Goal: Task Accomplishment & Management: Complete application form

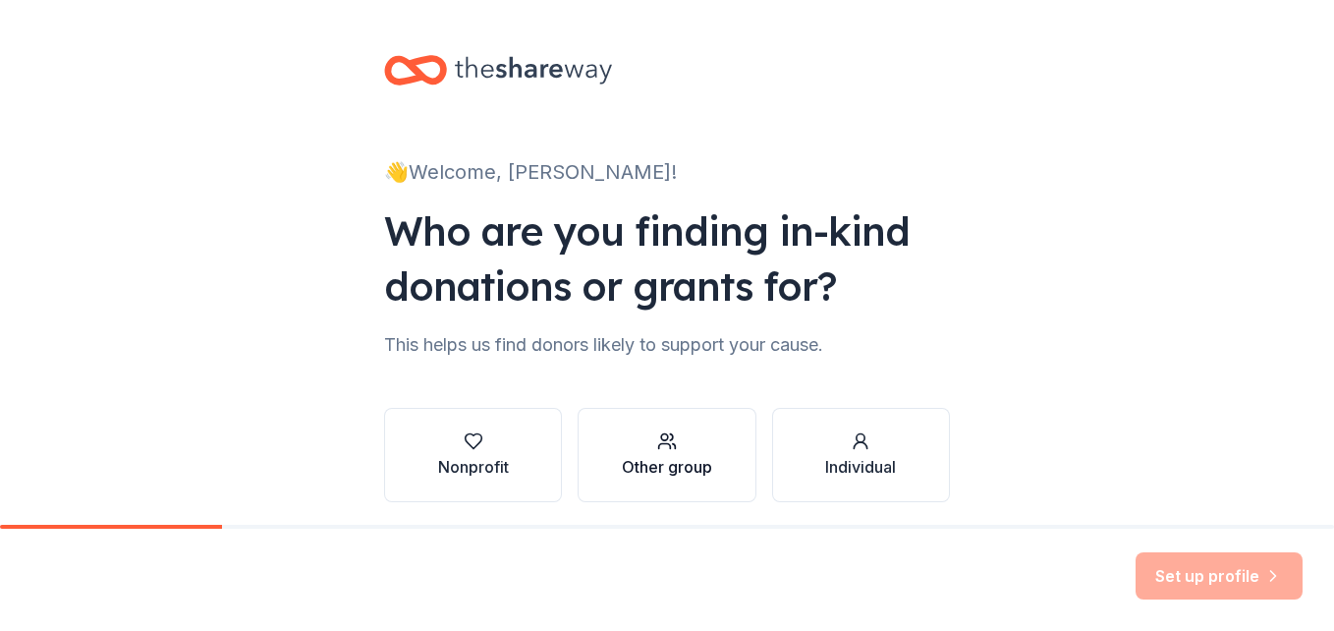
click at [668, 458] on div "Other group" at bounding box center [667, 467] width 90 height 24
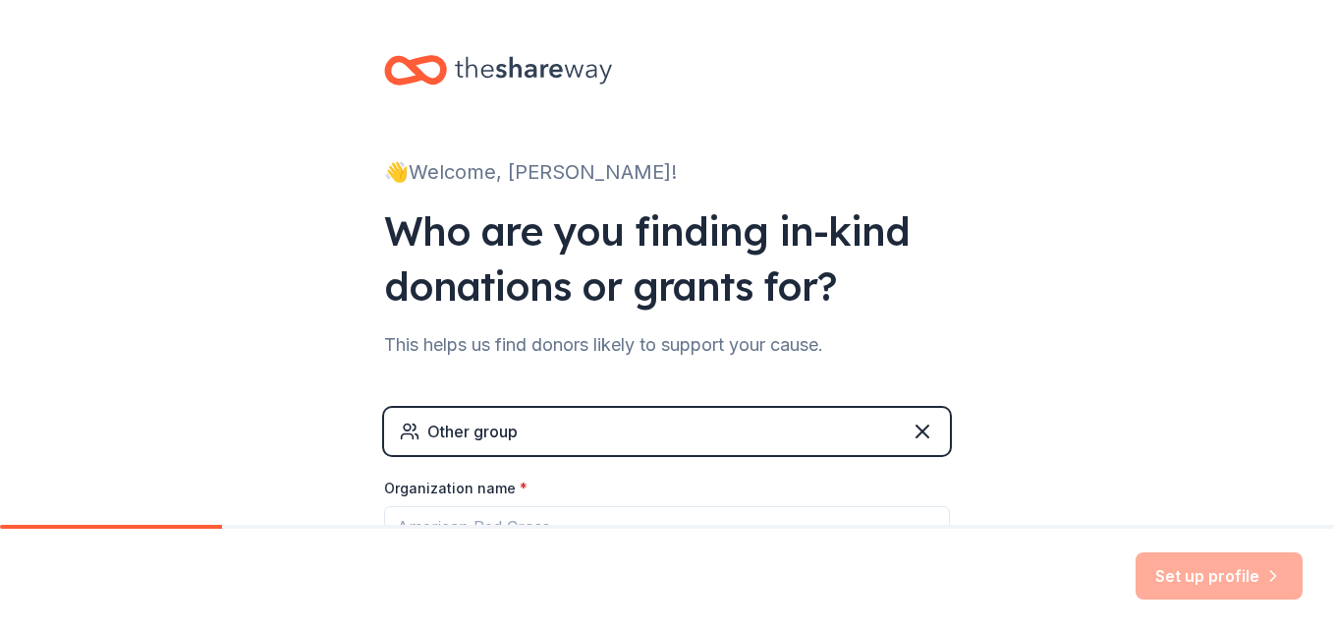
click at [729, 425] on div "Other group" at bounding box center [667, 431] width 566 height 47
click at [723, 438] on div "Other group" at bounding box center [667, 431] width 566 height 47
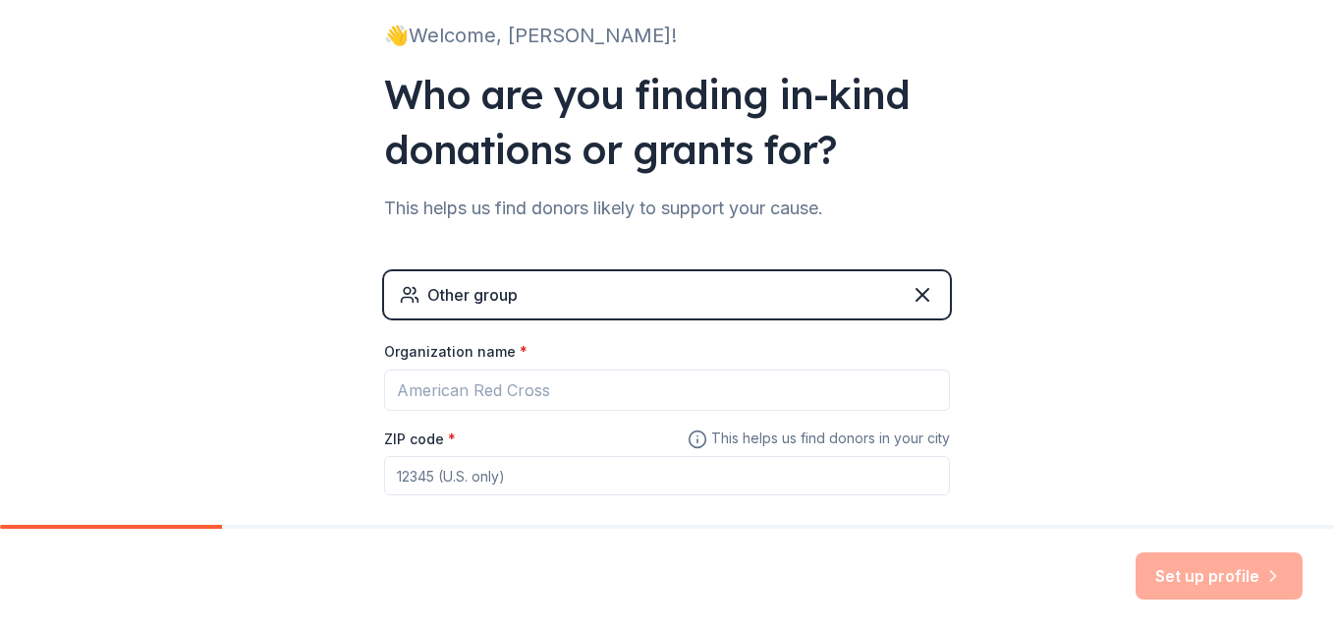
scroll to position [140, 0]
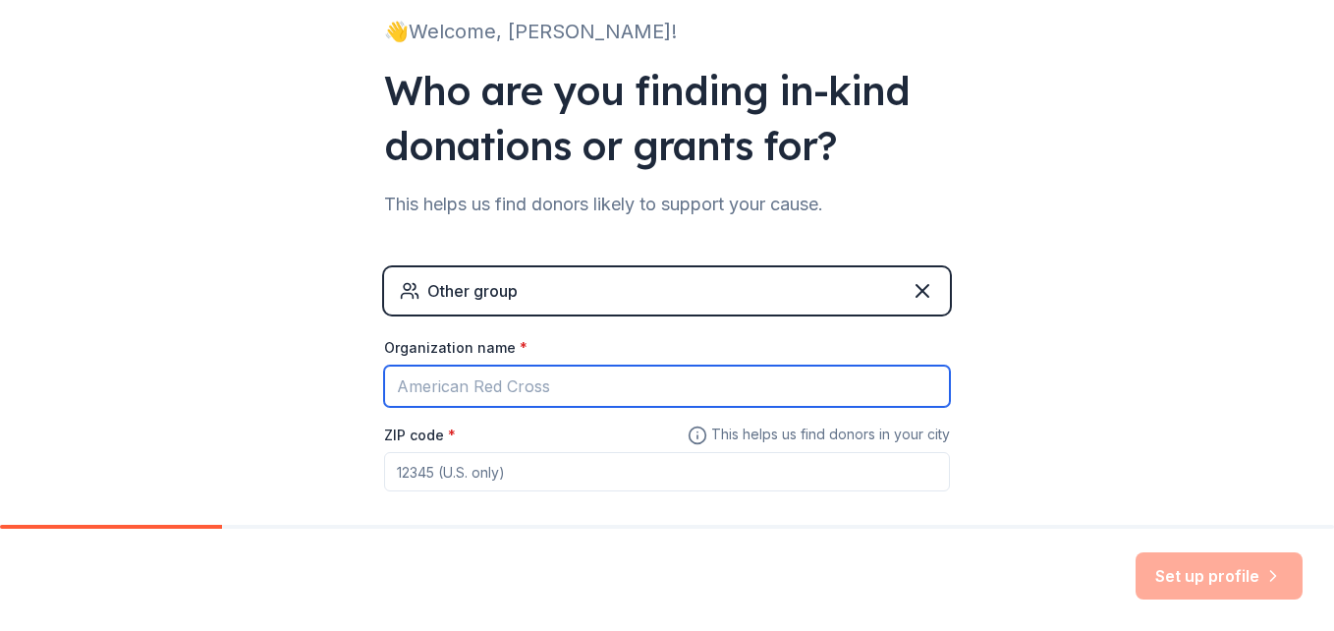
click at [755, 382] on input "Organization name *" at bounding box center [667, 385] width 566 height 41
type input "S"
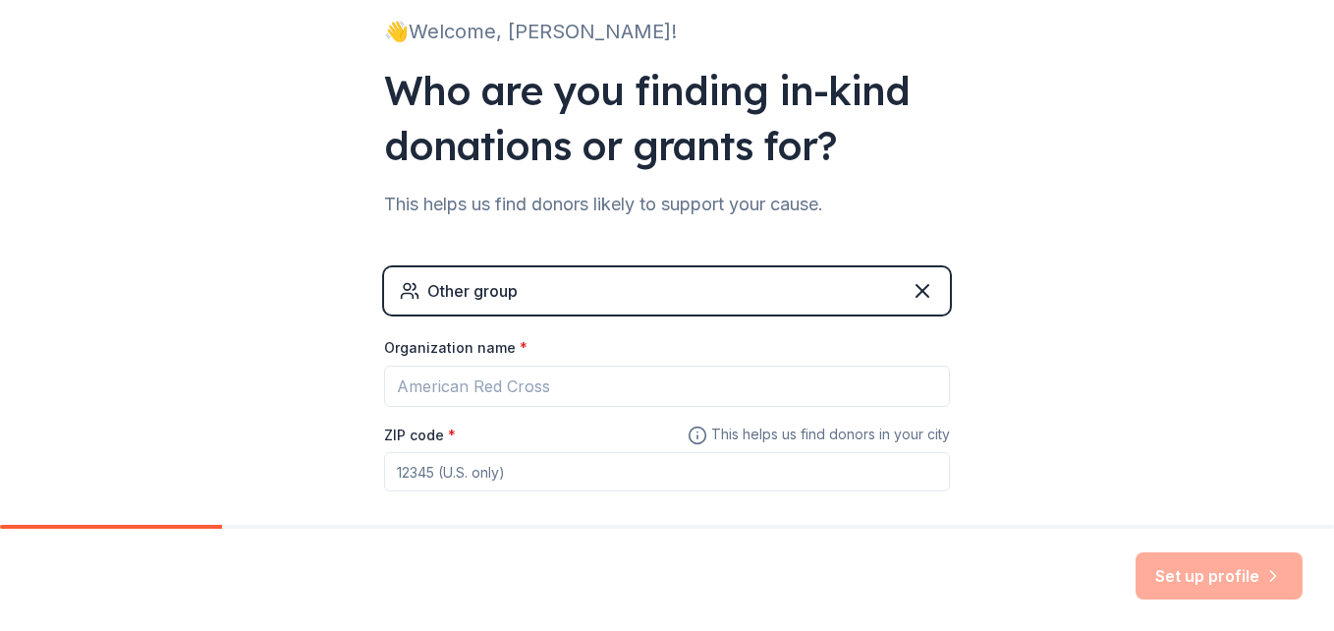
click at [539, 296] on div "Other group" at bounding box center [667, 290] width 566 height 47
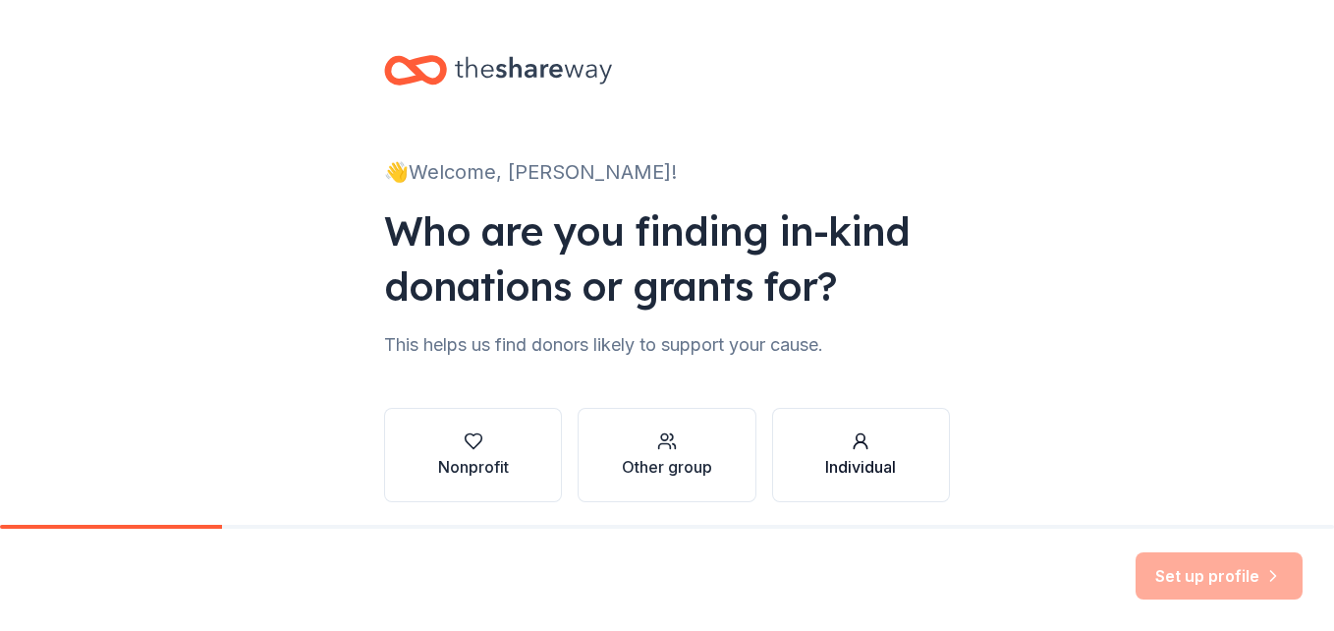
click at [854, 471] on div "Individual" at bounding box center [860, 467] width 71 height 24
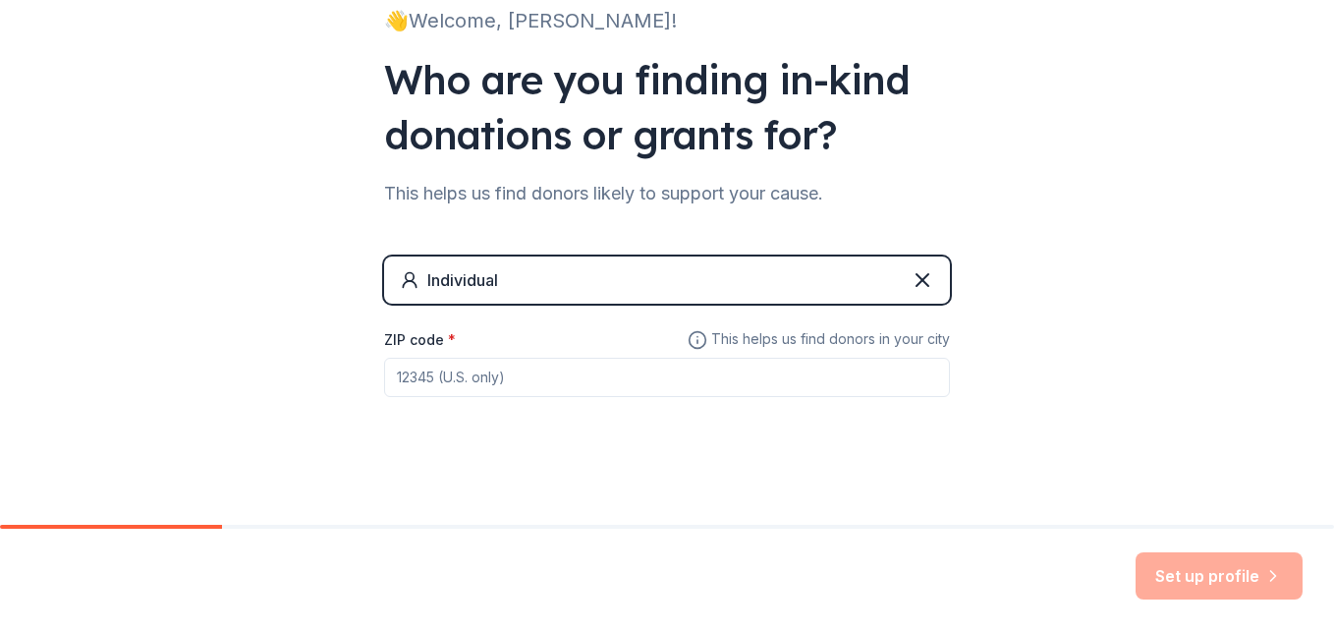
scroll to position [157, 0]
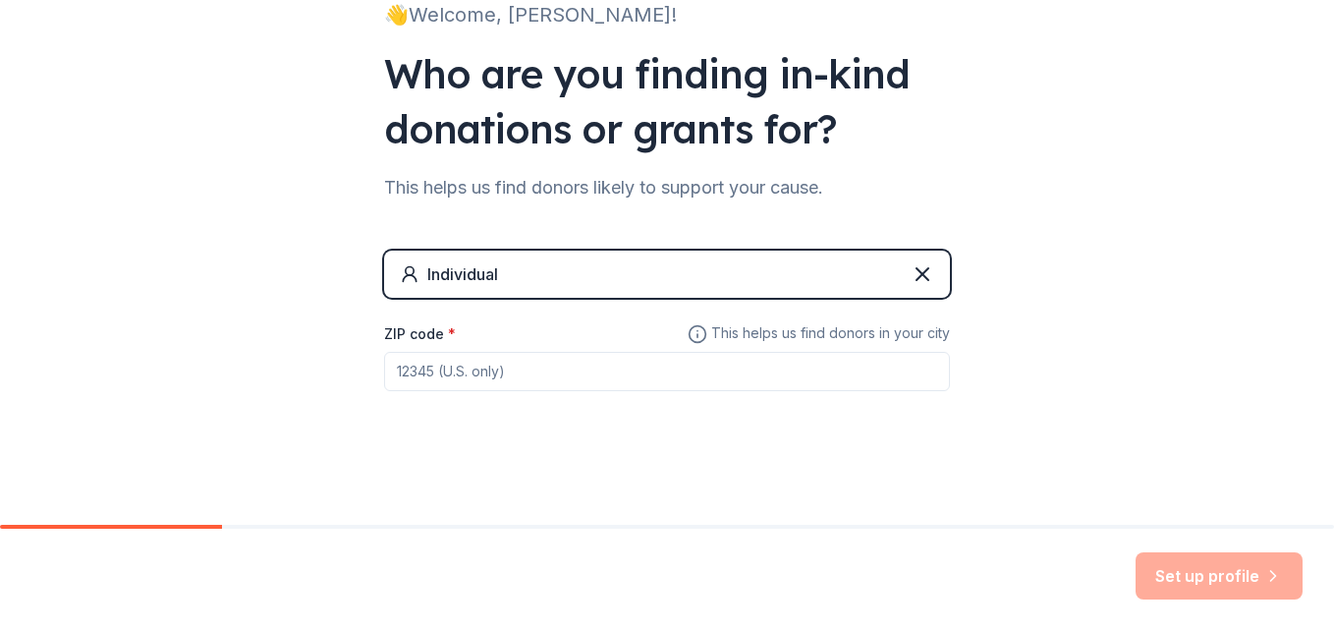
click at [640, 374] on input "ZIP code *" at bounding box center [667, 371] width 566 height 39
type input "33610"
click at [789, 456] on div "👋 Welcome, [PERSON_NAME]! Who are you finding in-kind donations or grants for? …" at bounding box center [667, 184] width 629 height 682
click at [1187, 572] on button "Set up profile" at bounding box center [1219, 575] width 167 height 47
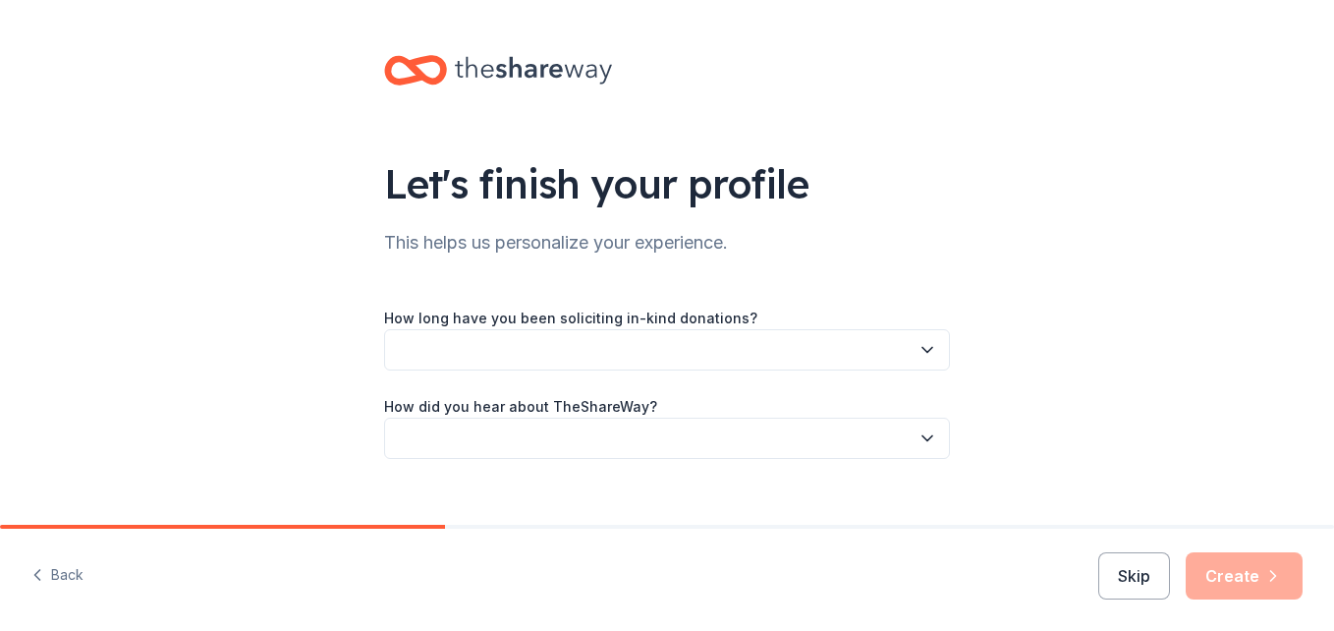
click at [737, 377] on div "How long have you been soliciting in-kind donations? How did you hear about The…" at bounding box center [667, 382] width 566 height 153
click at [925, 339] on button "button" at bounding box center [667, 349] width 566 height 41
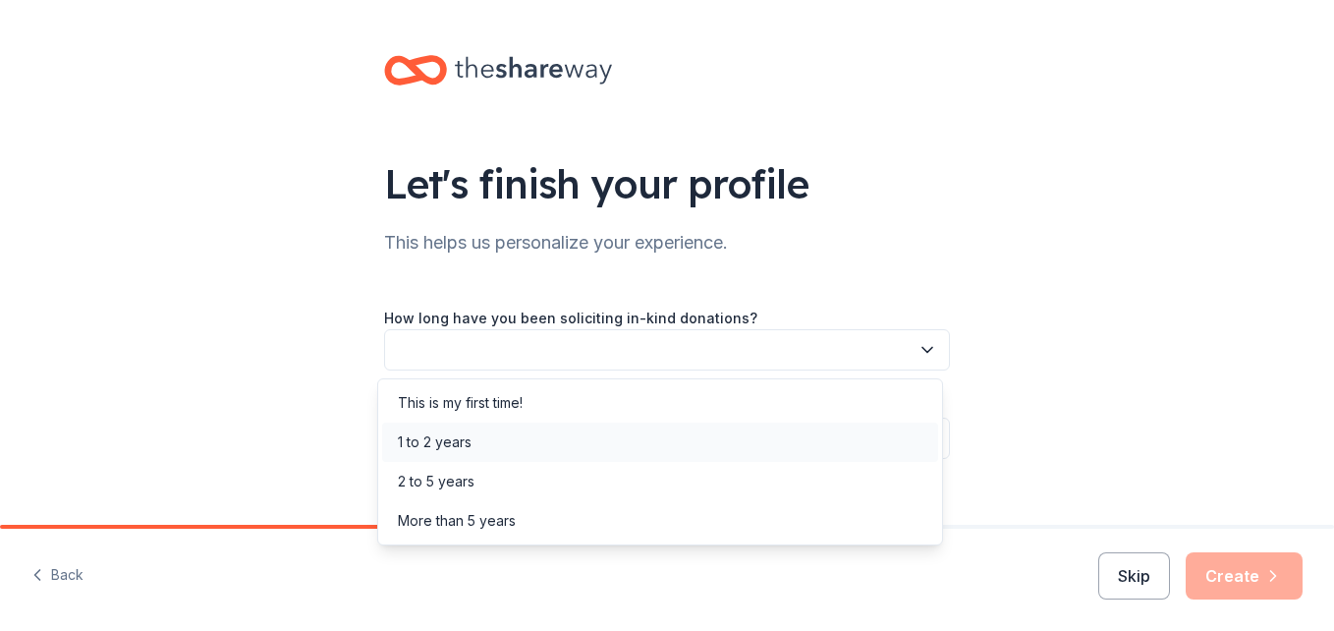
click at [784, 453] on div "1 to 2 years" at bounding box center [660, 441] width 556 height 39
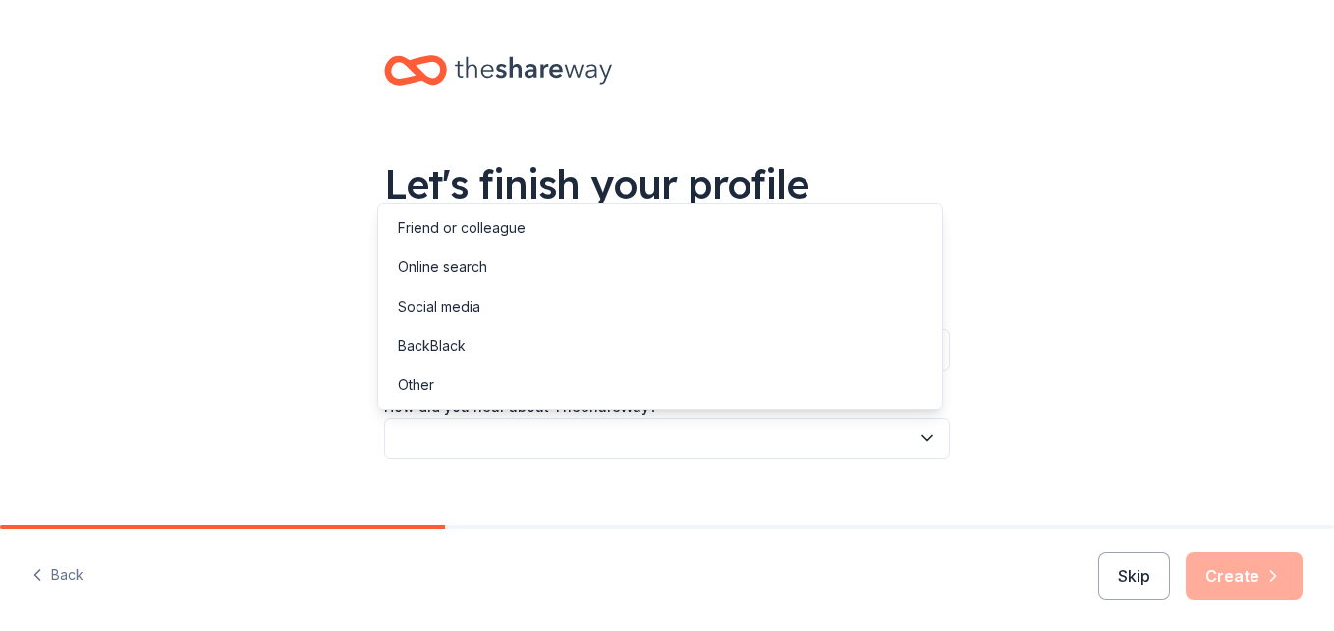
click at [924, 436] on icon "button" at bounding box center [928, 438] width 10 height 5
click at [829, 273] on div "Online search" at bounding box center [660, 267] width 556 height 39
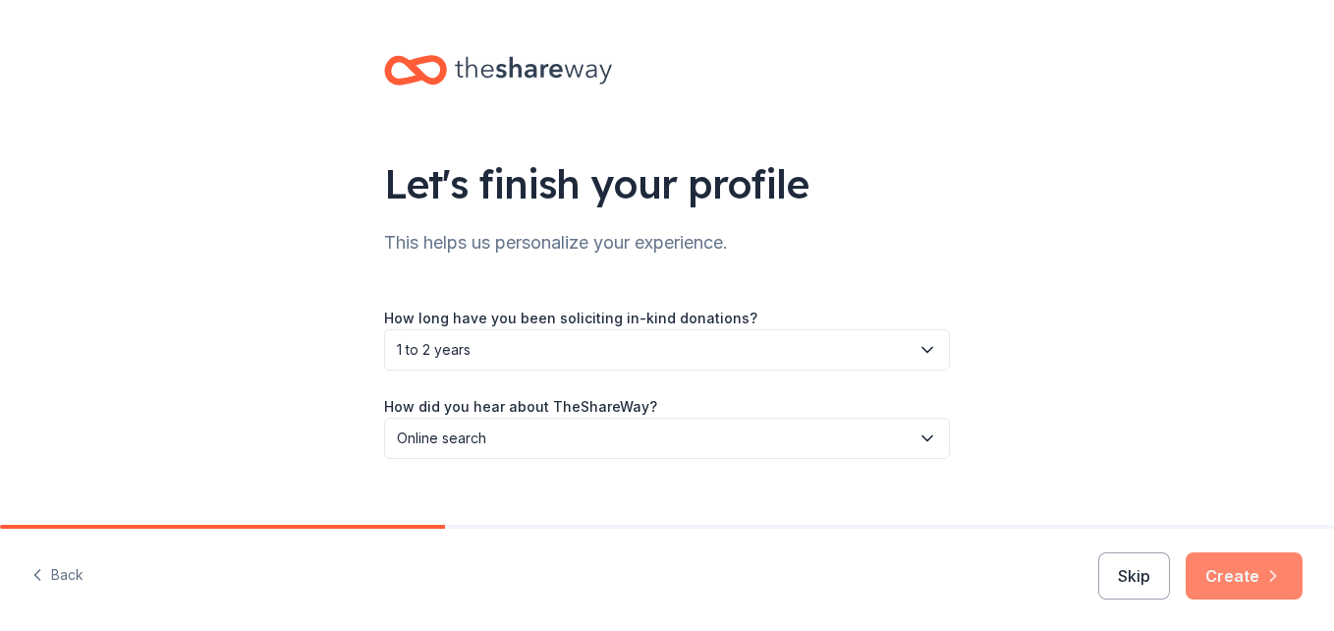
click at [1237, 574] on button "Create" at bounding box center [1244, 575] width 117 height 47
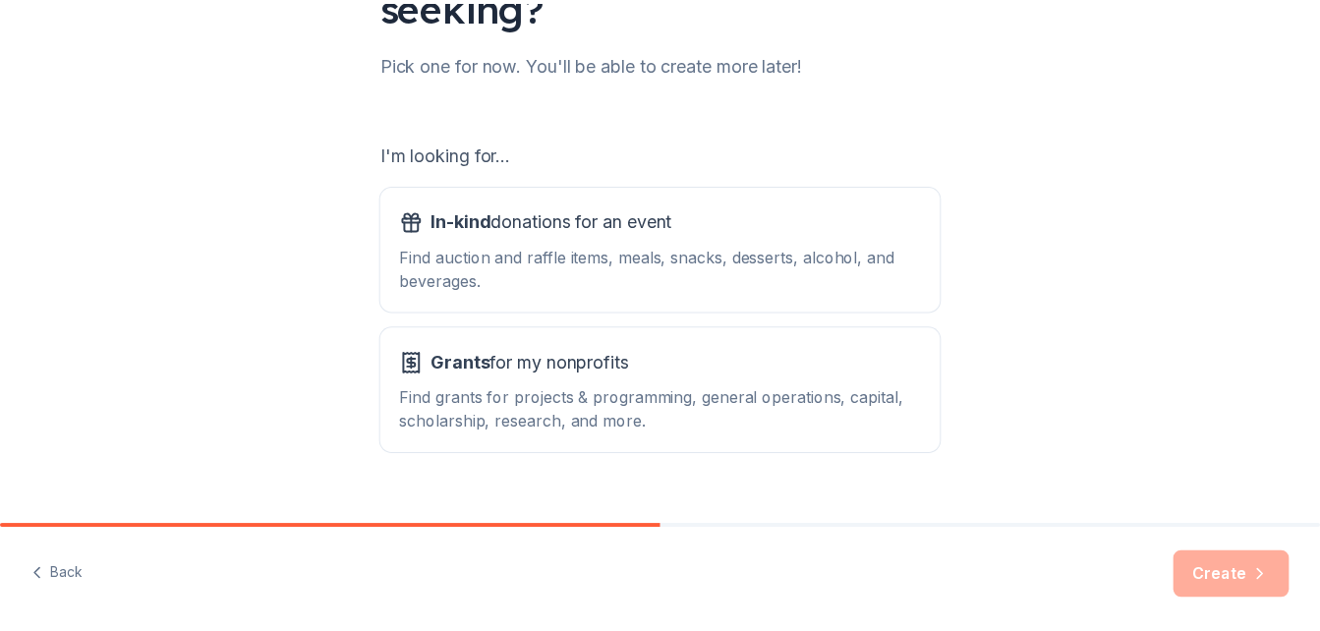
scroll to position [243, 0]
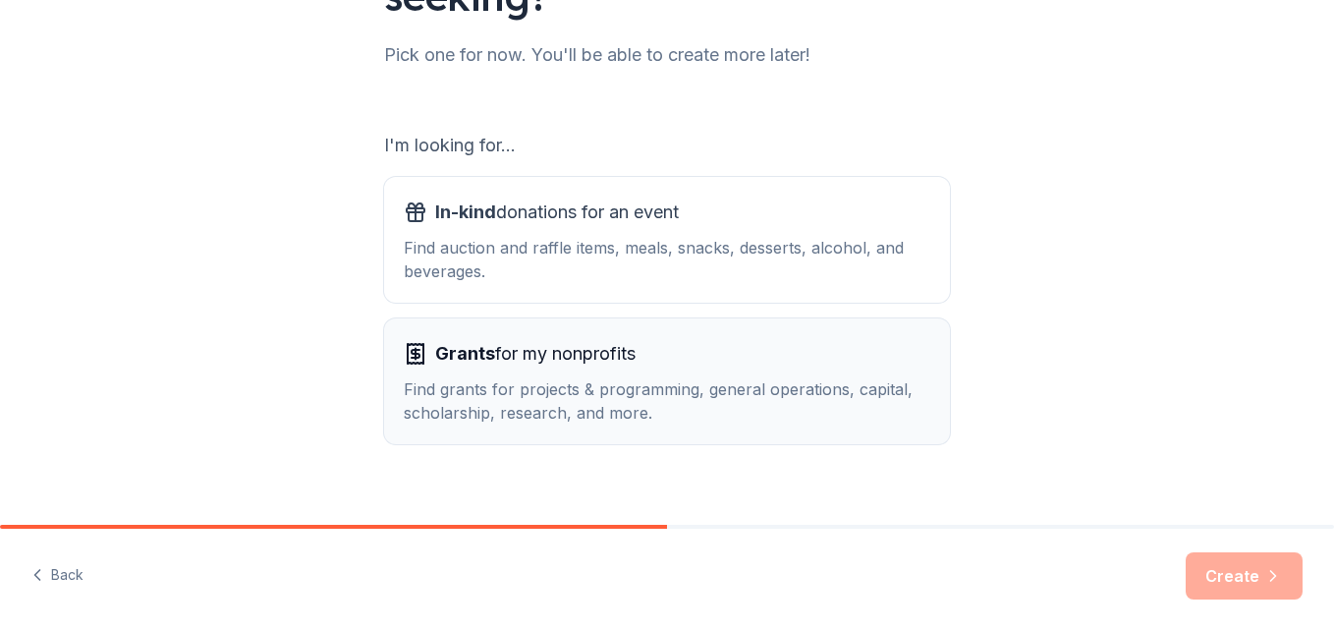
click at [909, 392] on div "Find grants for projects & programming, general operations, capital, scholarshi…" at bounding box center [667, 400] width 527 height 47
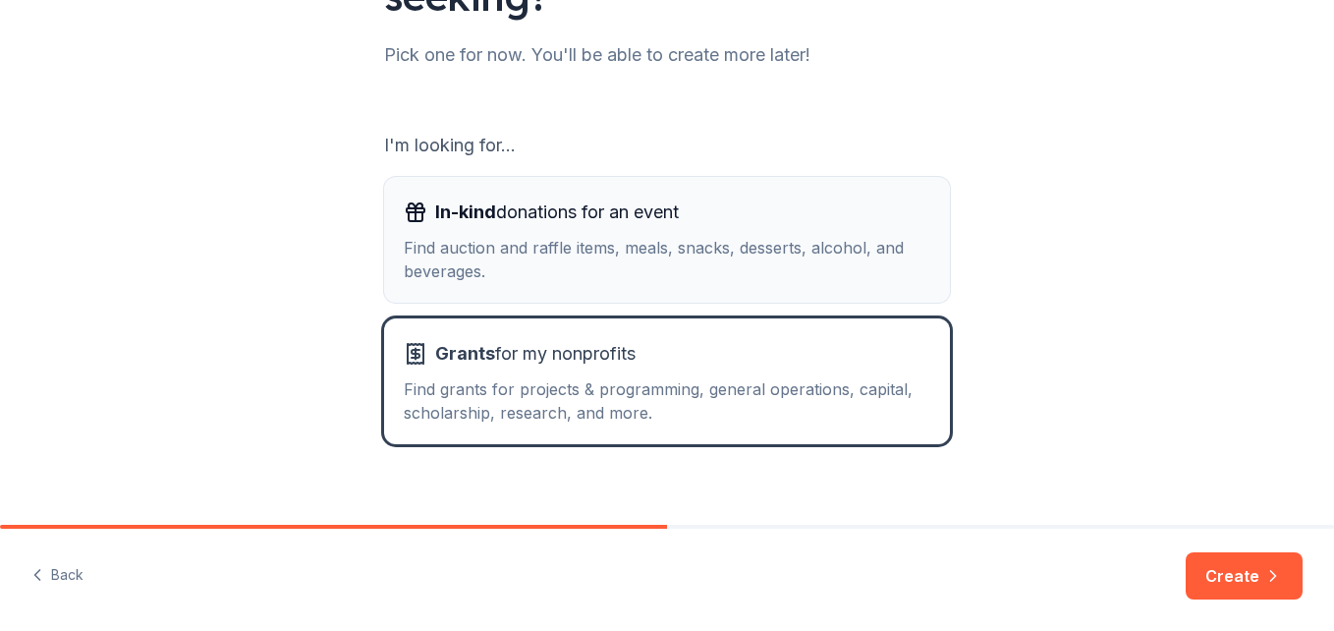
click at [896, 279] on div "Find auction and raffle items, meals, snacks, desserts, alcohol, and beverages." at bounding box center [667, 259] width 527 height 47
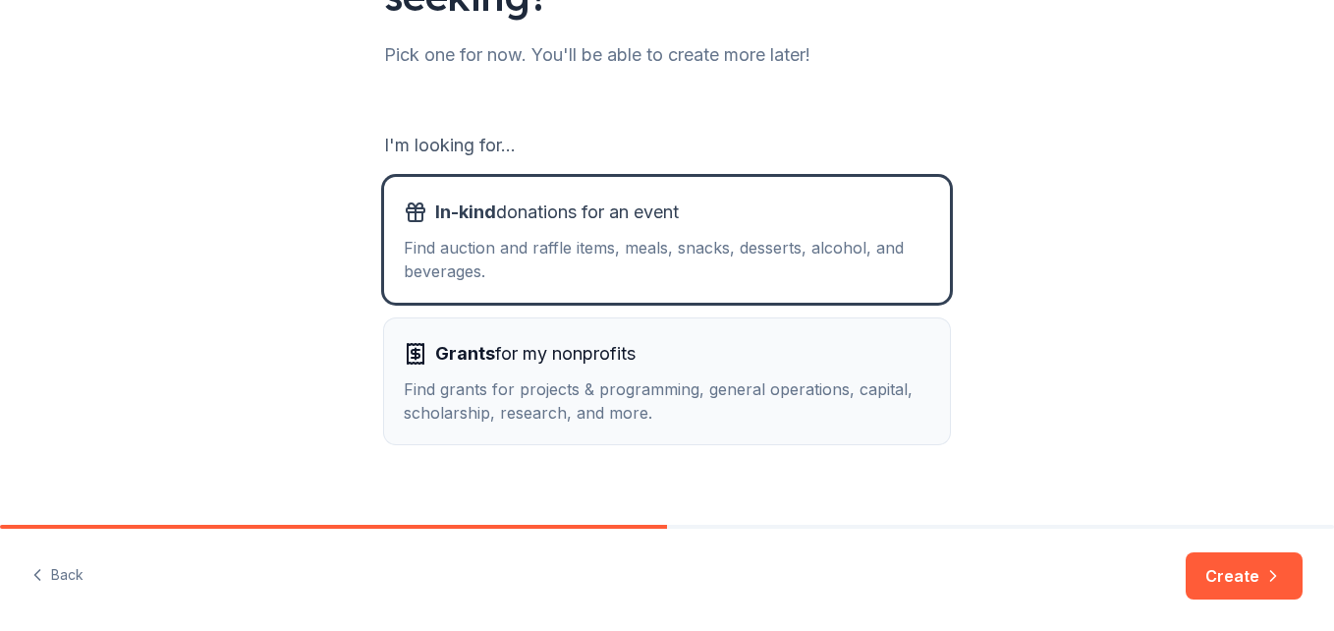
click at [900, 345] on div "Grants for my nonprofits" at bounding box center [667, 353] width 527 height 31
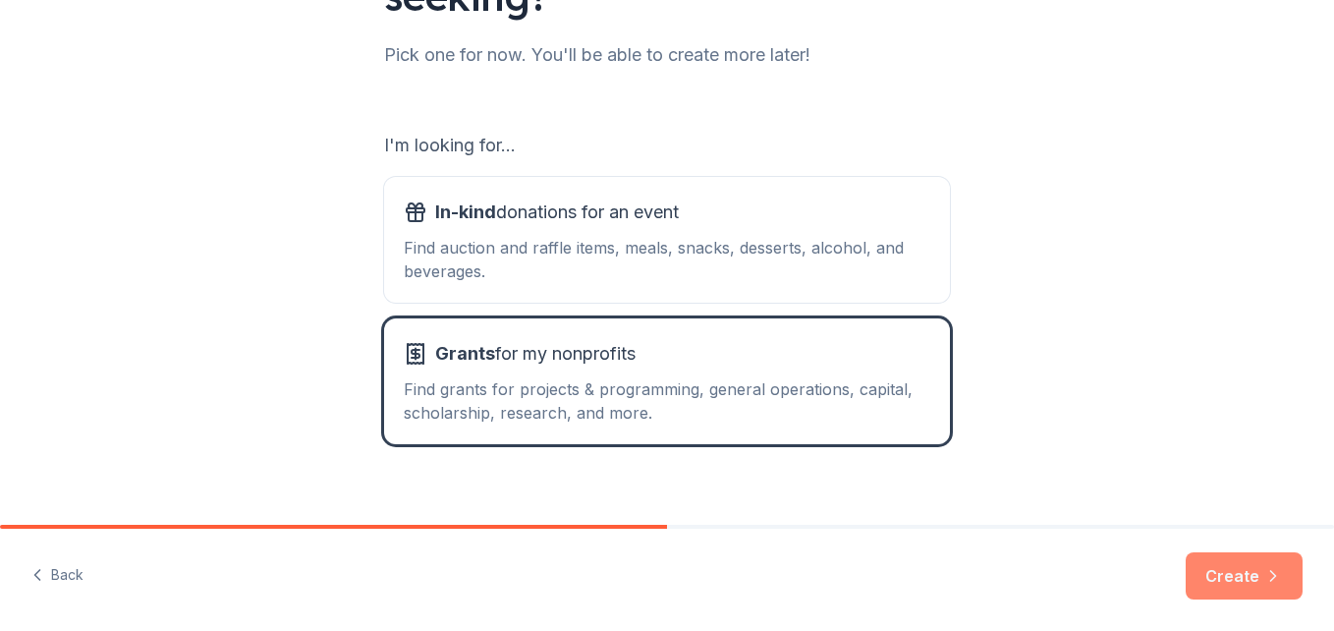
click at [1253, 573] on button "Create" at bounding box center [1244, 575] width 117 height 47
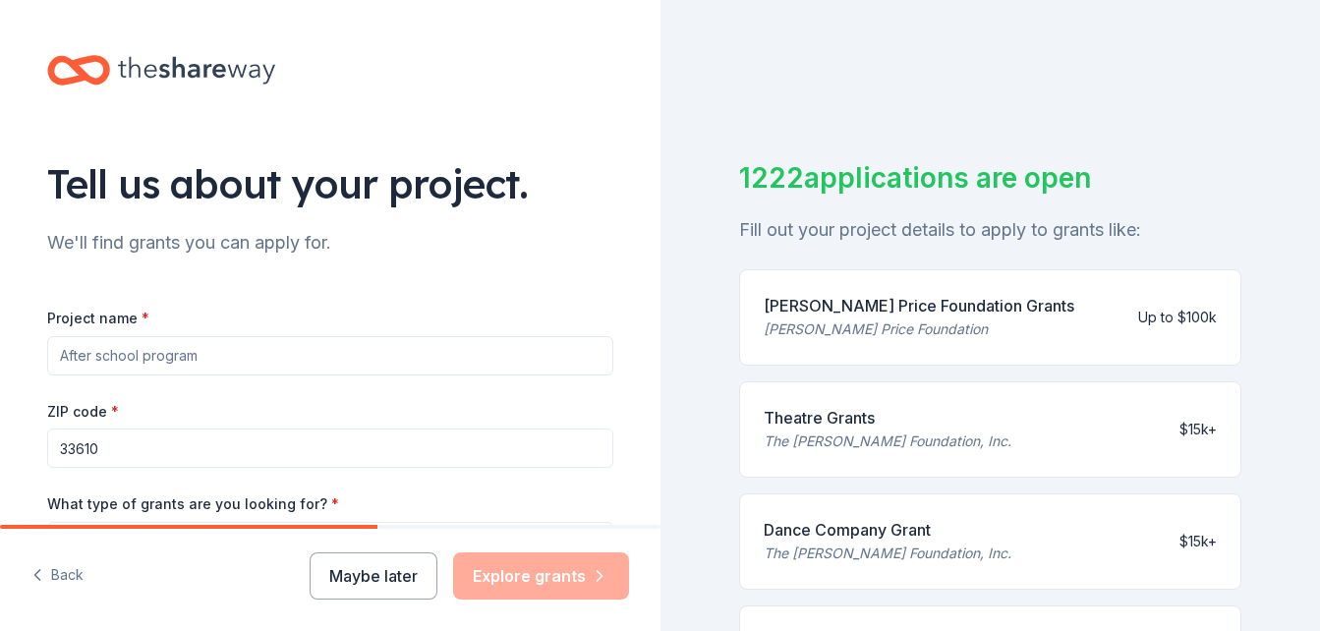
click at [562, 365] on input "Project name *" at bounding box center [330, 355] width 566 height 39
type input "G"
type input "Senior Saints Ministry"
click at [174, 457] on input "33610" at bounding box center [330, 447] width 566 height 39
type input "33619"
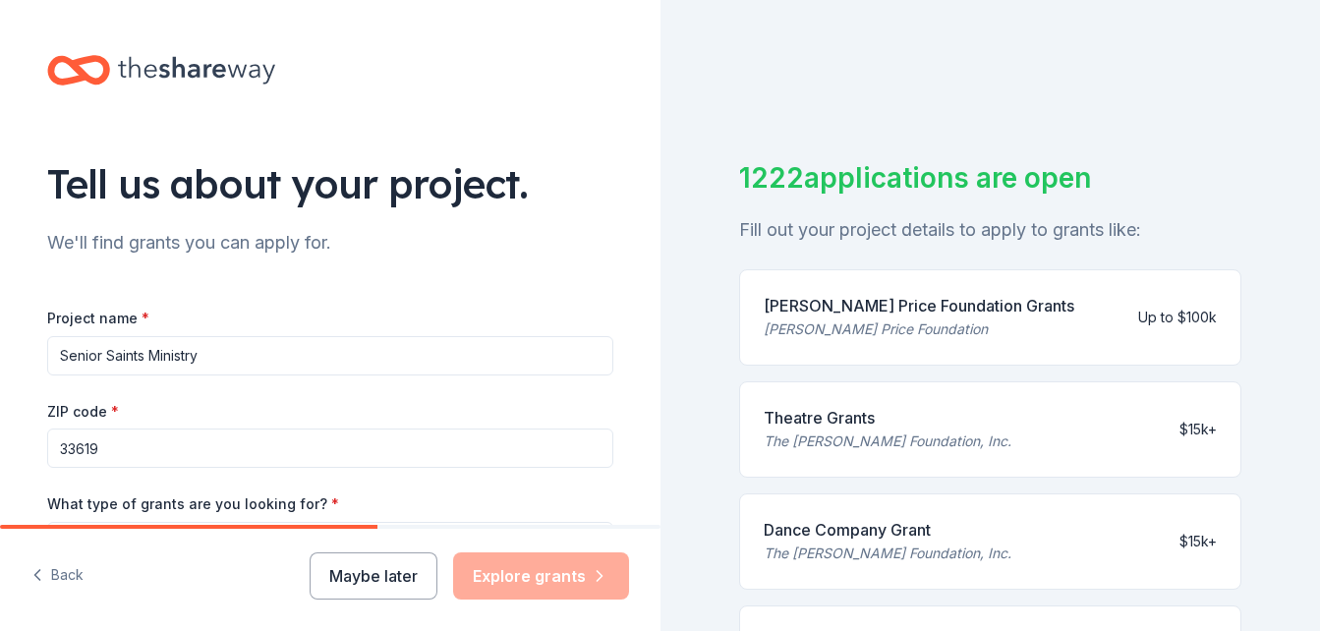
click at [203, 362] on input "Senior Saints Ministry" at bounding box center [330, 355] width 566 height 39
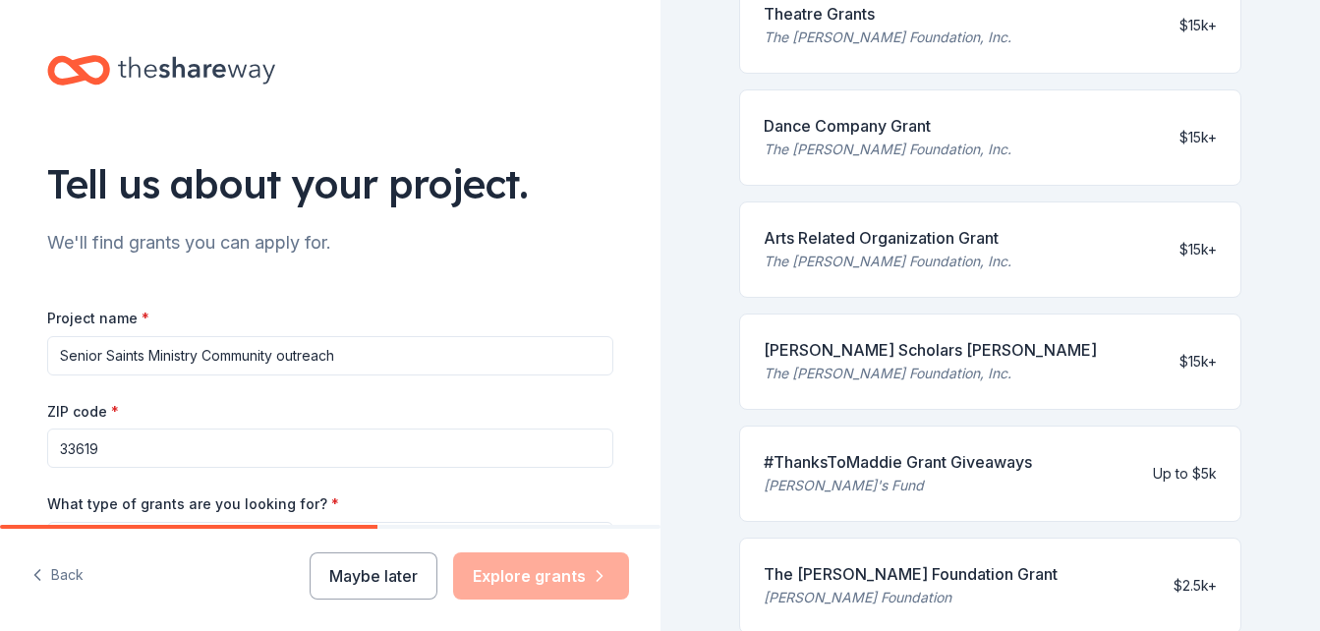
scroll to position [371, 0]
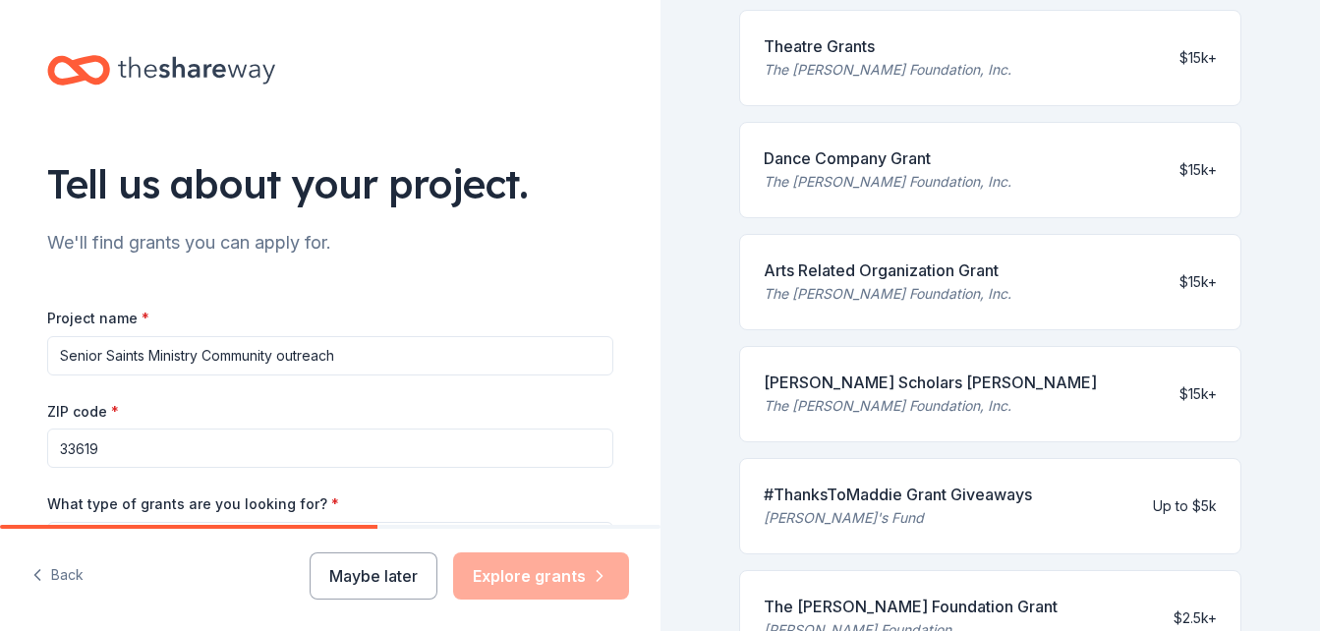
click at [360, 358] on input "Senior Saints Ministry Community outreach" at bounding box center [330, 355] width 566 height 39
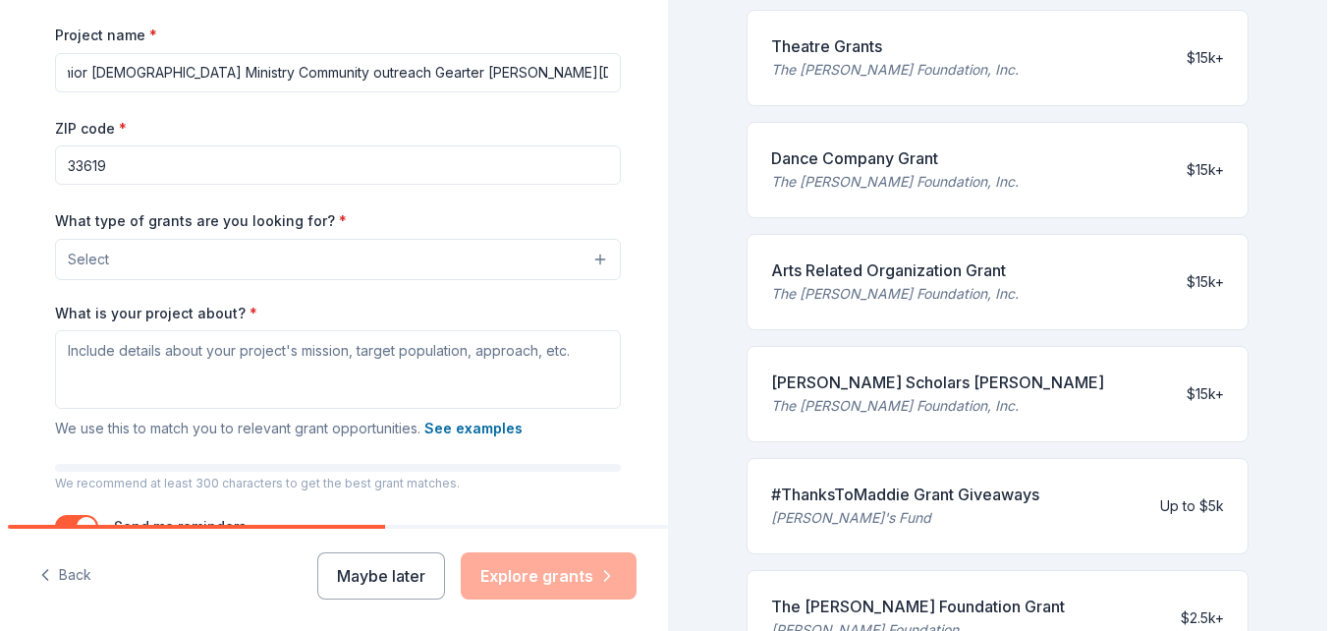
scroll to position [290, 0]
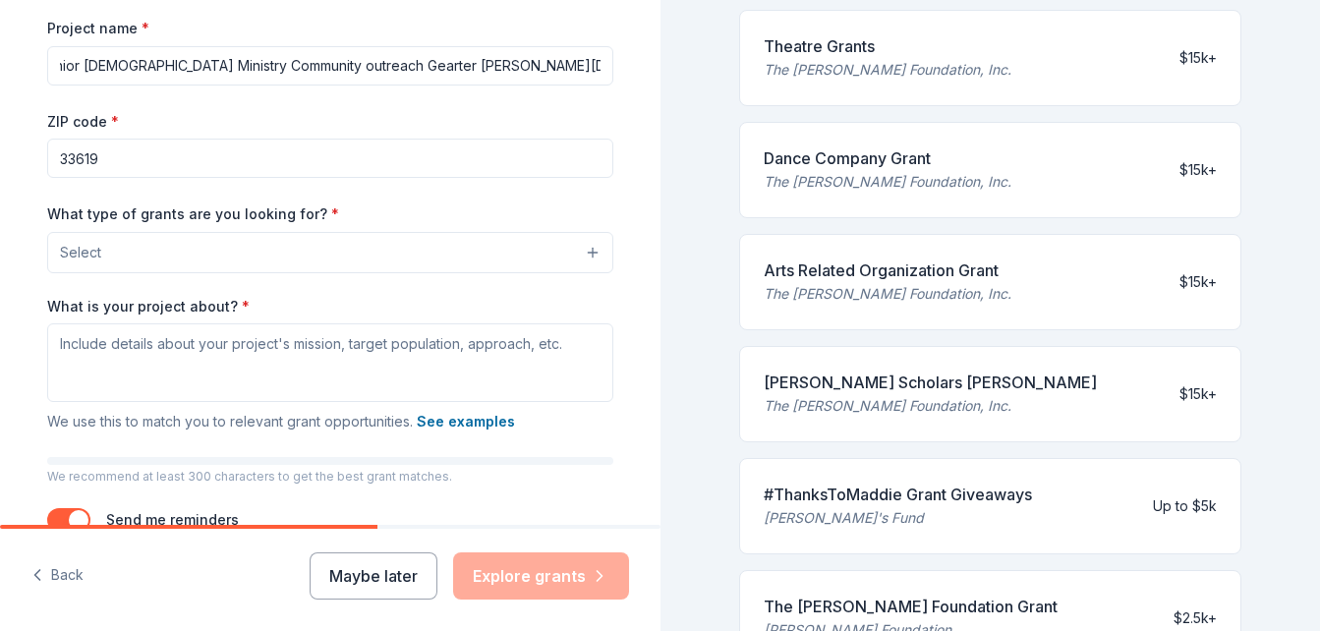
type input "Senior [DEMOGRAPHIC_DATA] Ministry Community outreach Gearter [PERSON_NAME][DEM…"
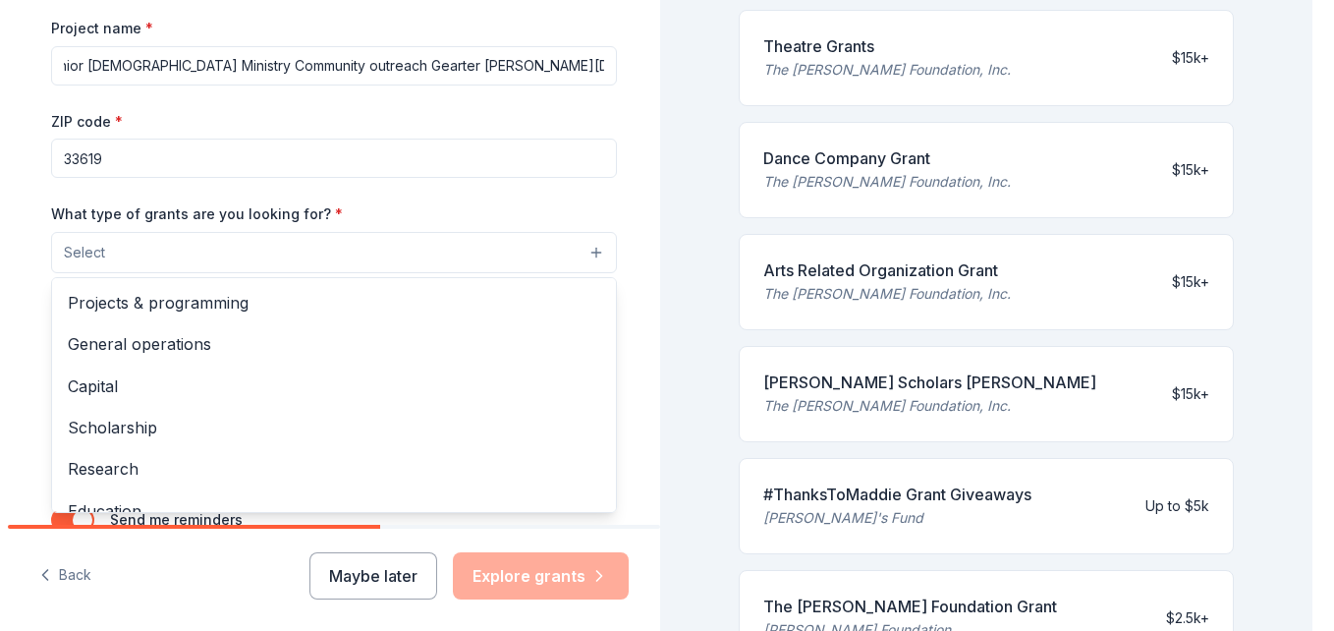
scroll to position [0, 0]
click at [586, 253] on button "Select" at bounding box center [330, 252] width 566 height 41
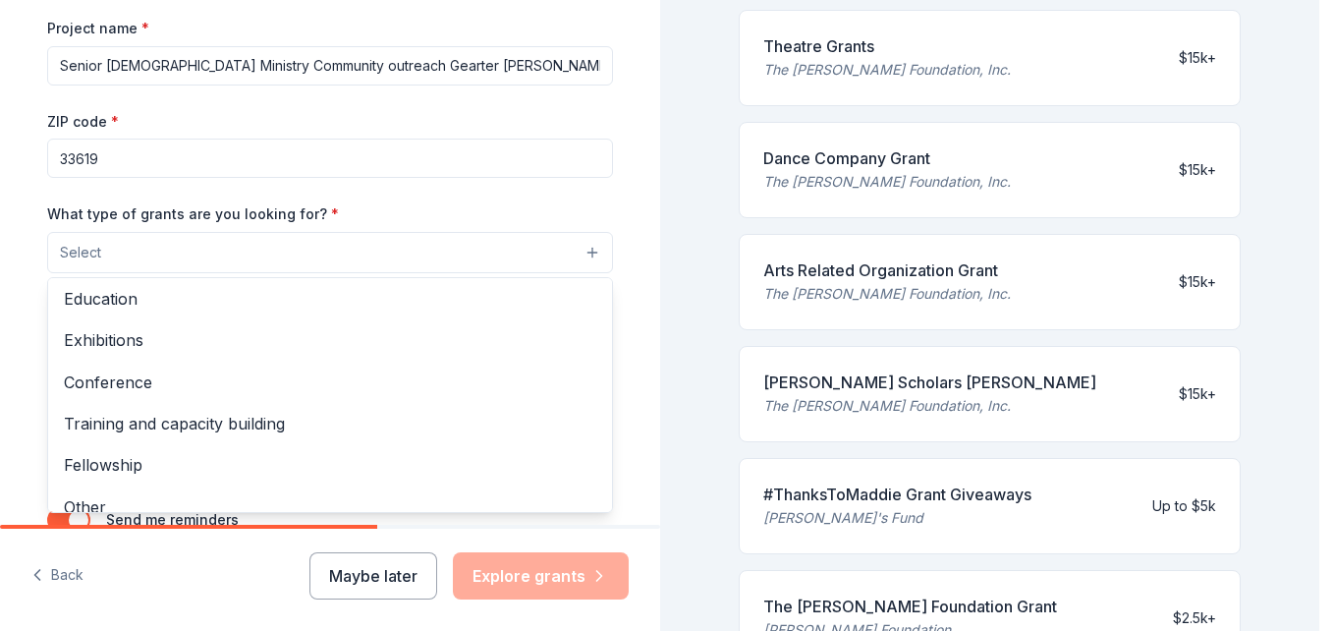
scroll to position [232, 0]
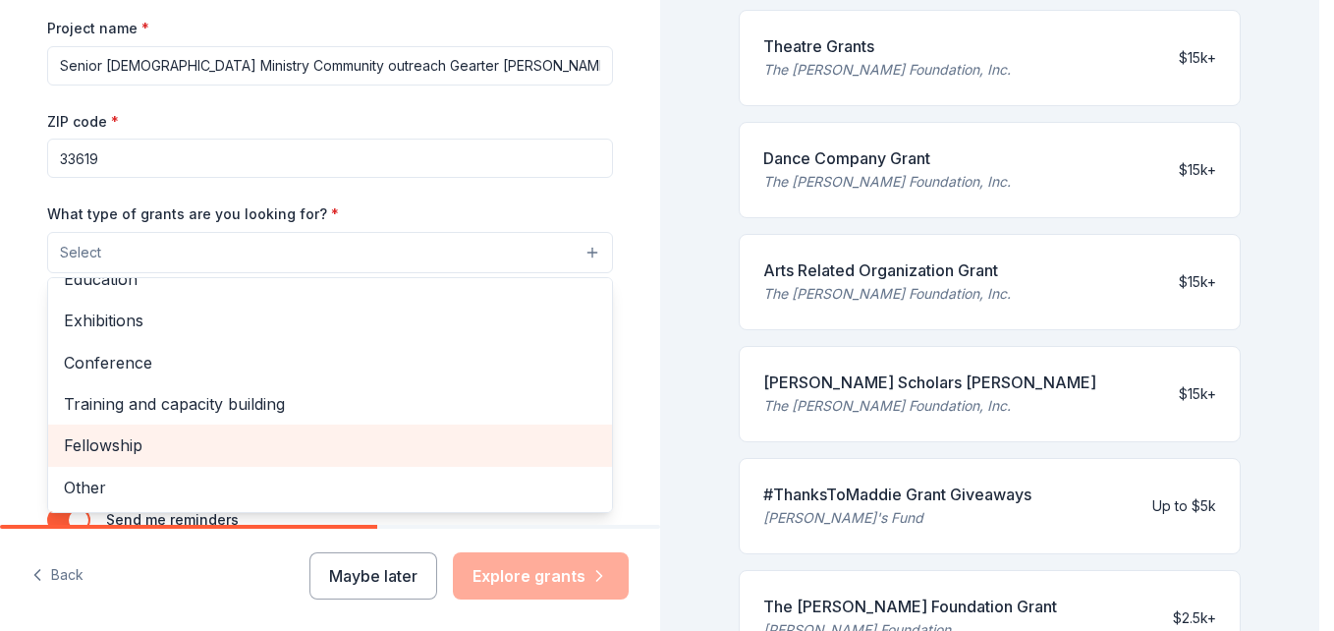
click at [149, 452] on span "Fellowship" at bounding box center [330, 445] width 533 height 26
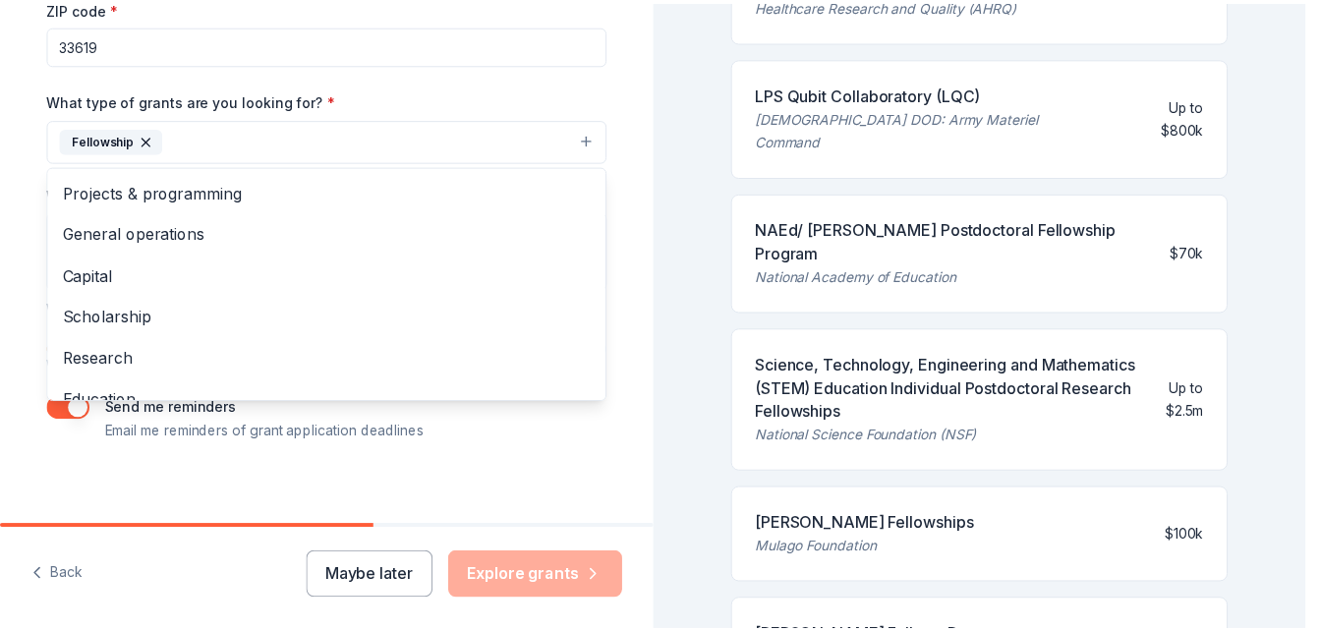
scroll to position [411, 0]
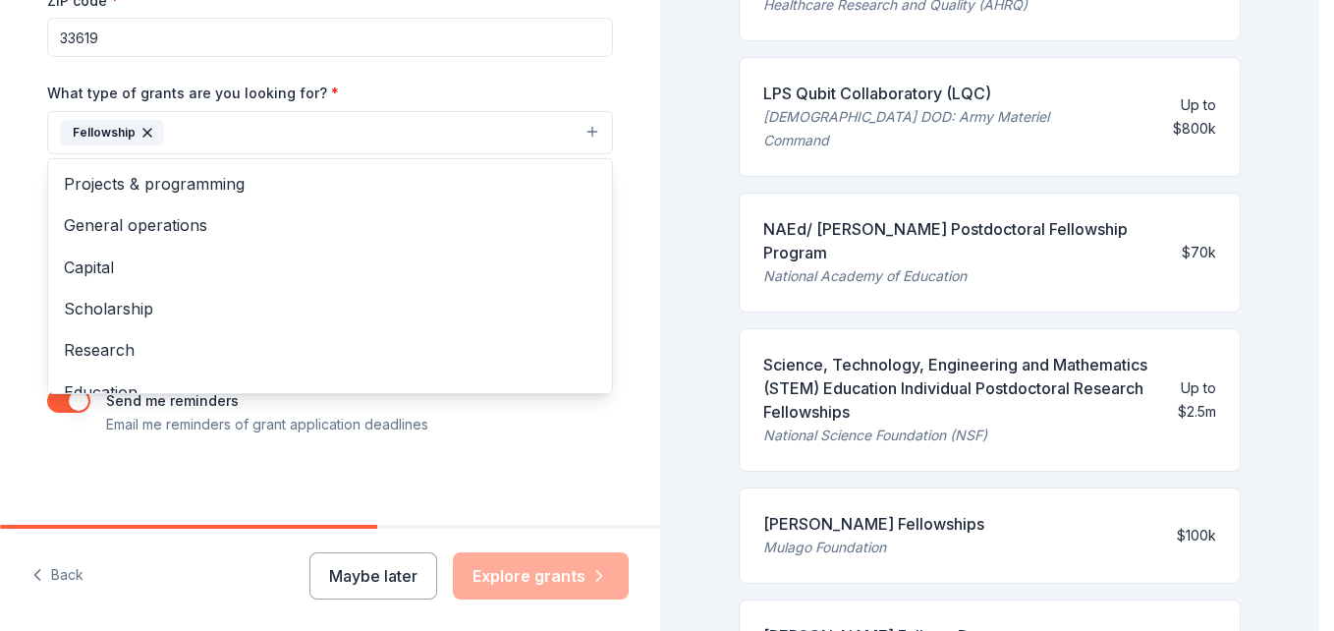
click at [609, 417] on div "Tell us about your project. We'll find grants you can apply for. Project name *…" at bounding box center [330, 59] width 629 height 941
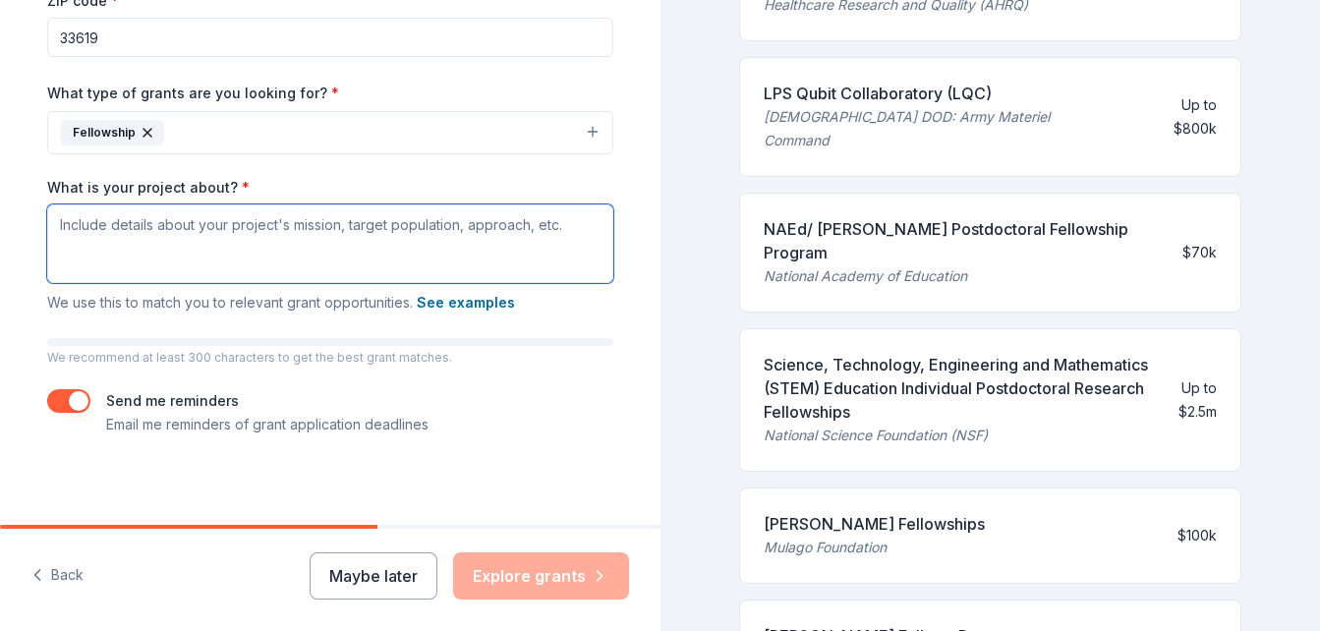
click at [486, 248] on textarea "What is your project about? *" at bounding box center [330, 243] width 566 height 79
paste textarea "Lor Ipsumd Sitame Consecte adipis elitsed doei tempori utl etdolor ma aliquae a…"
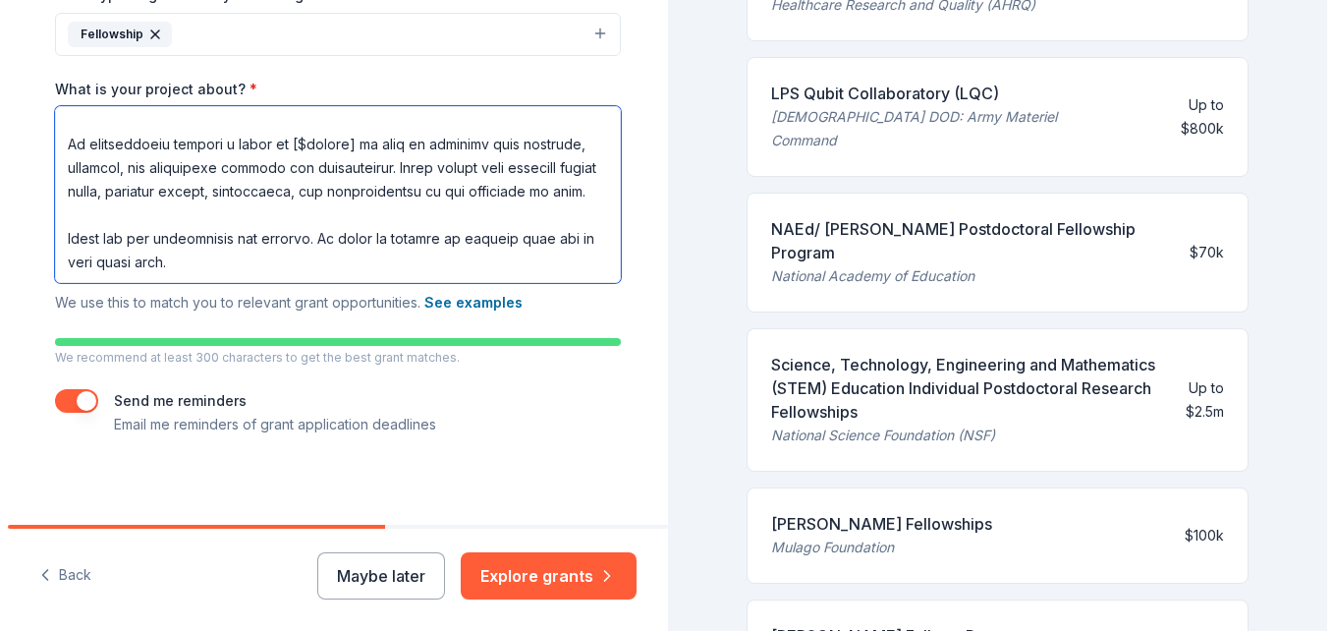
scroll to position [515, 0]
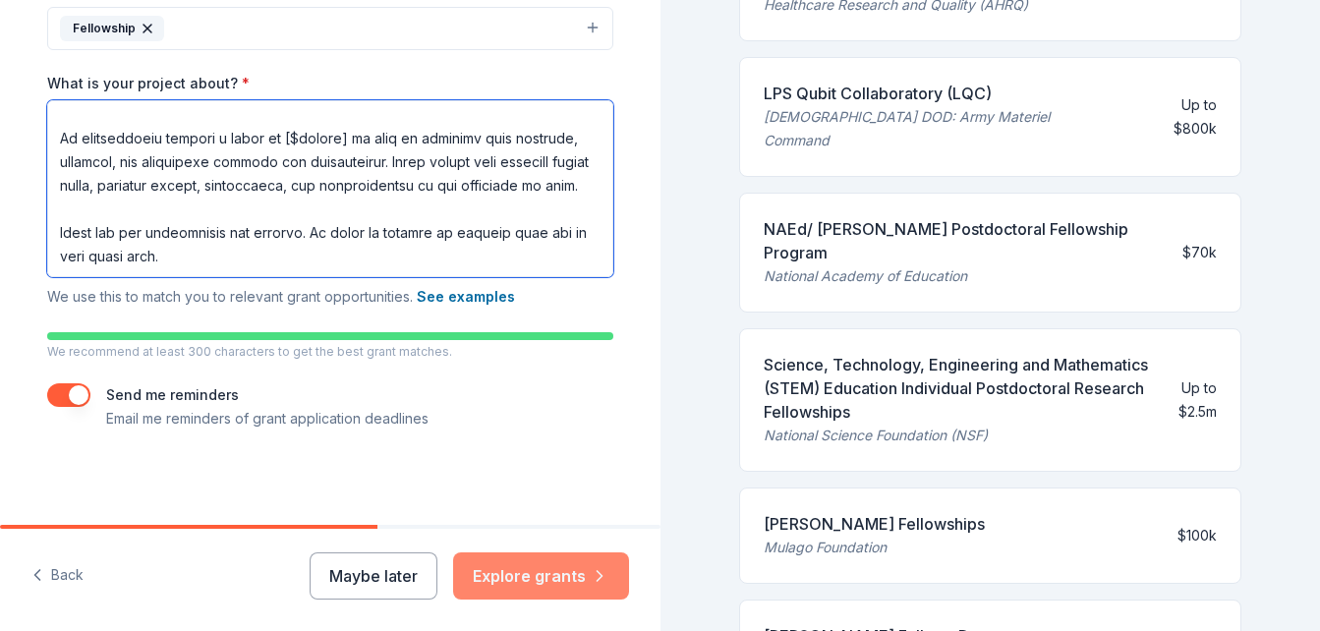
type textarea "Lor Ipsumd Sitame Consecte adipis elitsed doei tempori utl etdolor ma aliquae a…"
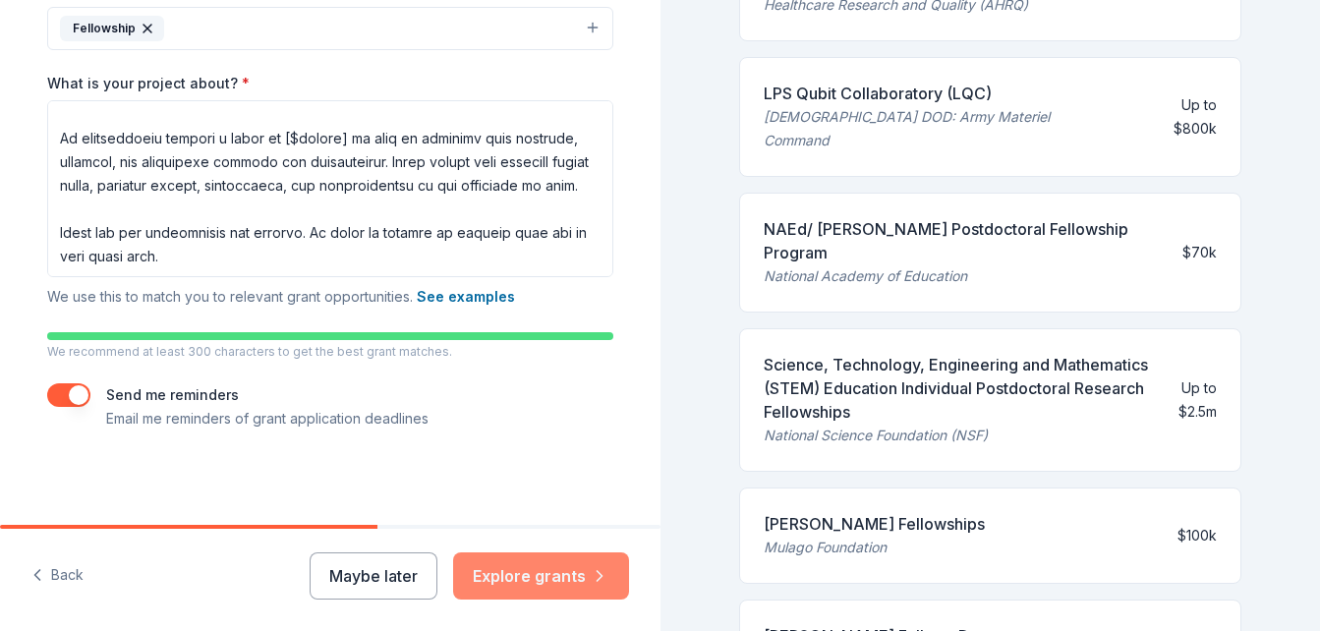
click at [553, 575] on button "Explore grants" at bounding box center [541, 575] width 176 height 47
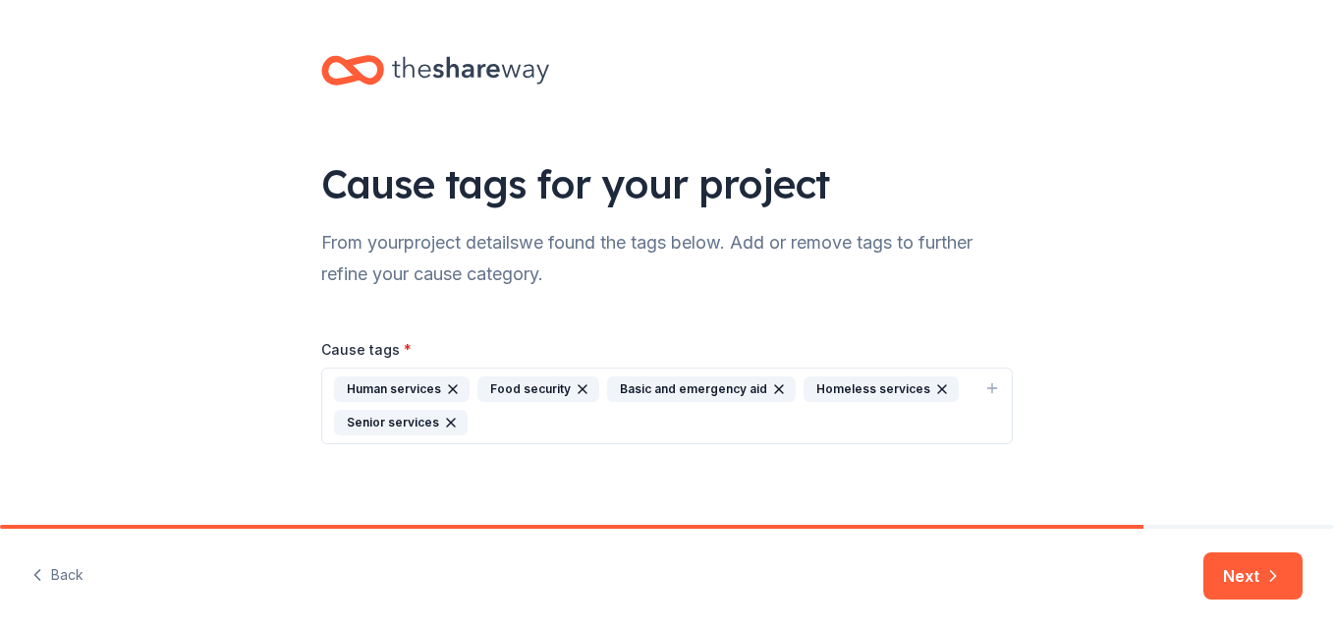
click at [408, 419] on div "Senior services" at bounding box center [401, 423] width 134 height 26
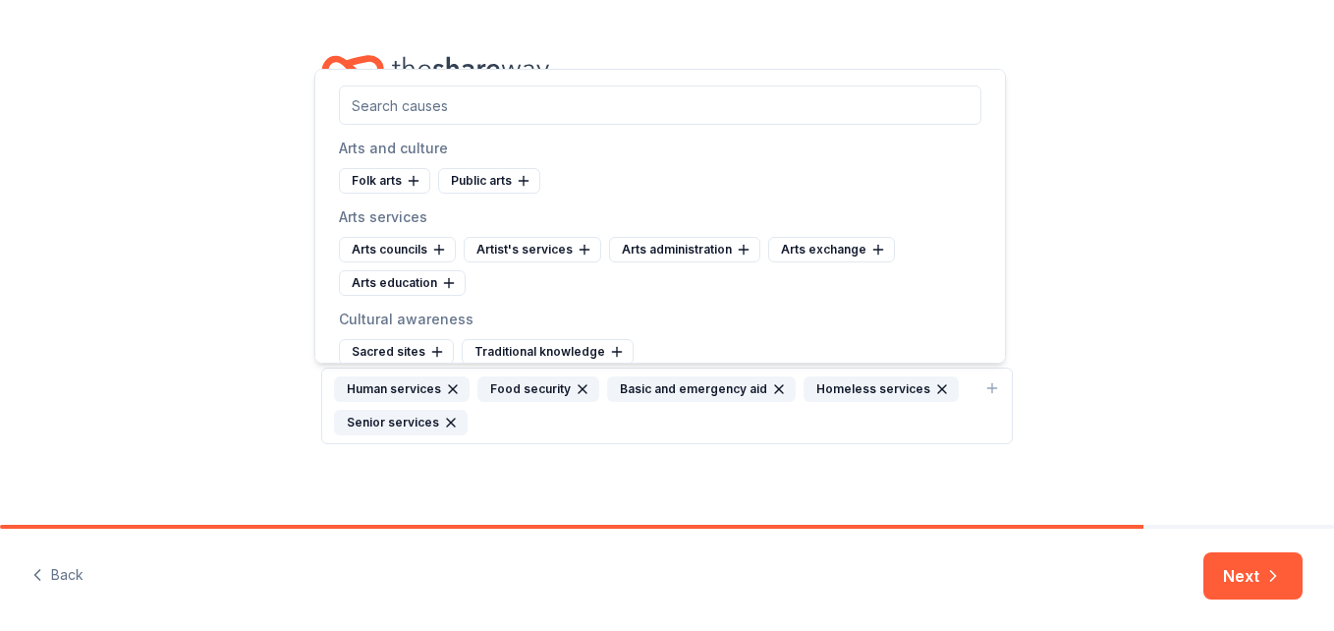
click at [408, 419] on div "Senior services" at bounding box center [401, 423] width 134 height 26
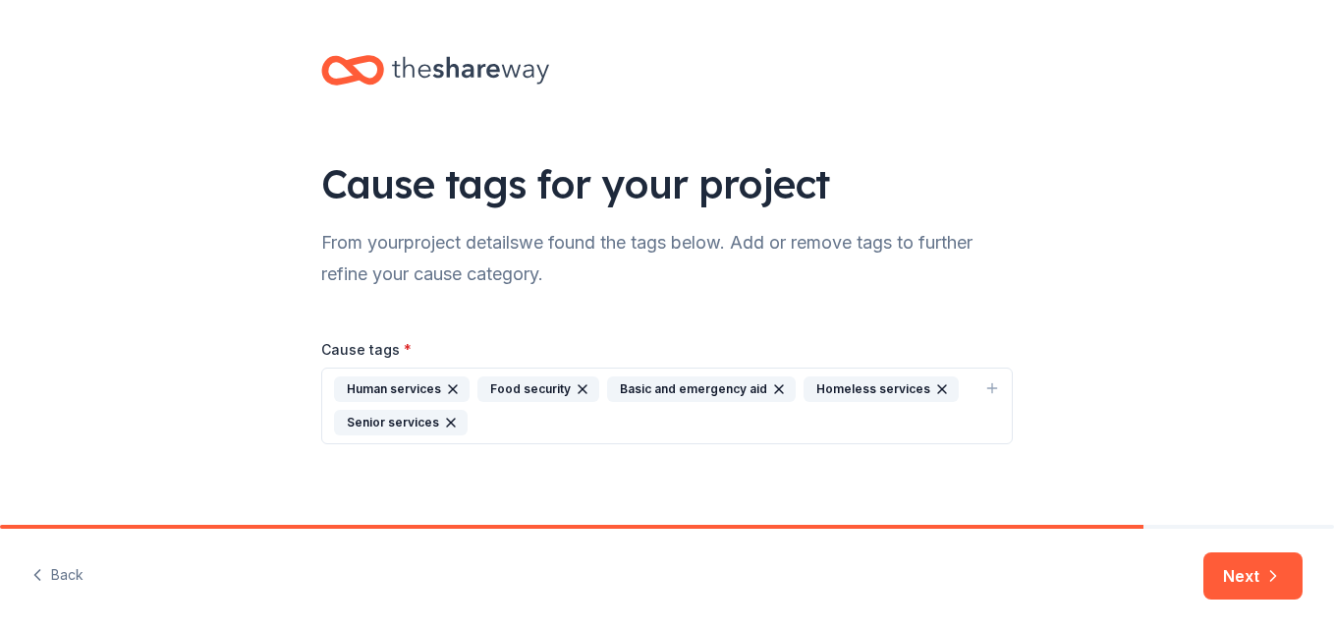
click at [408, 419] on div "Senior services" at bounding box center [401, 423] width 134 height 26
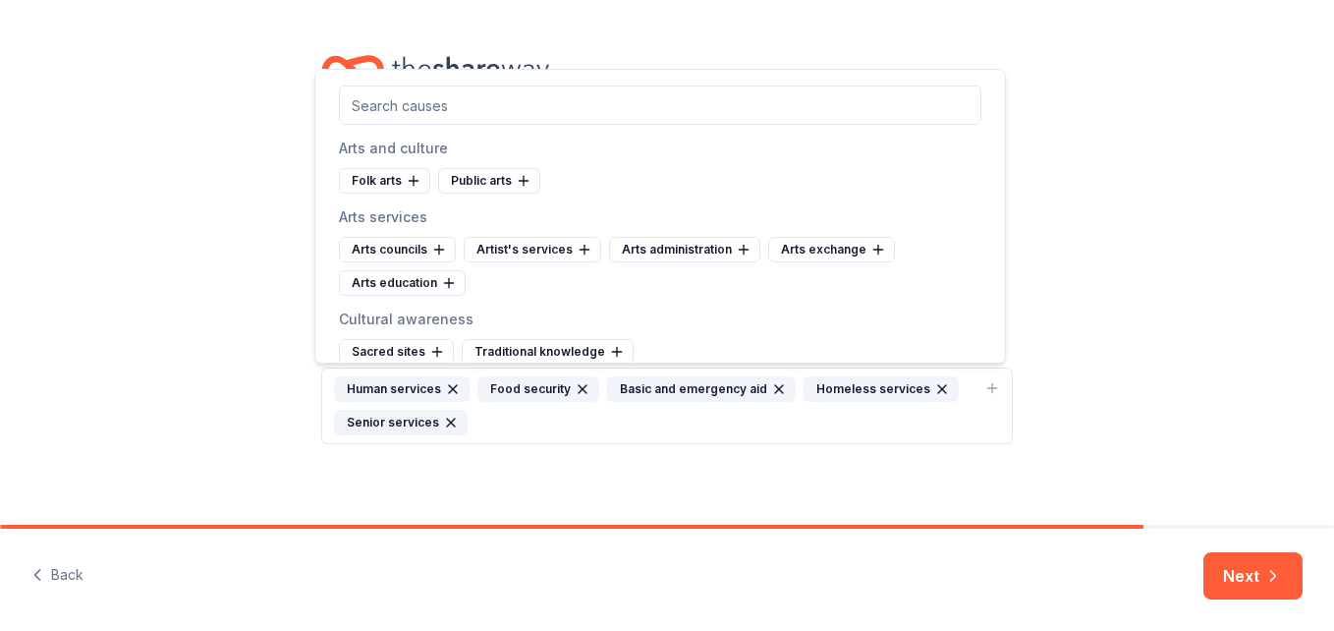
click at [435, 114] on input "text" at bounding box center [660, 104] width 643 height 39
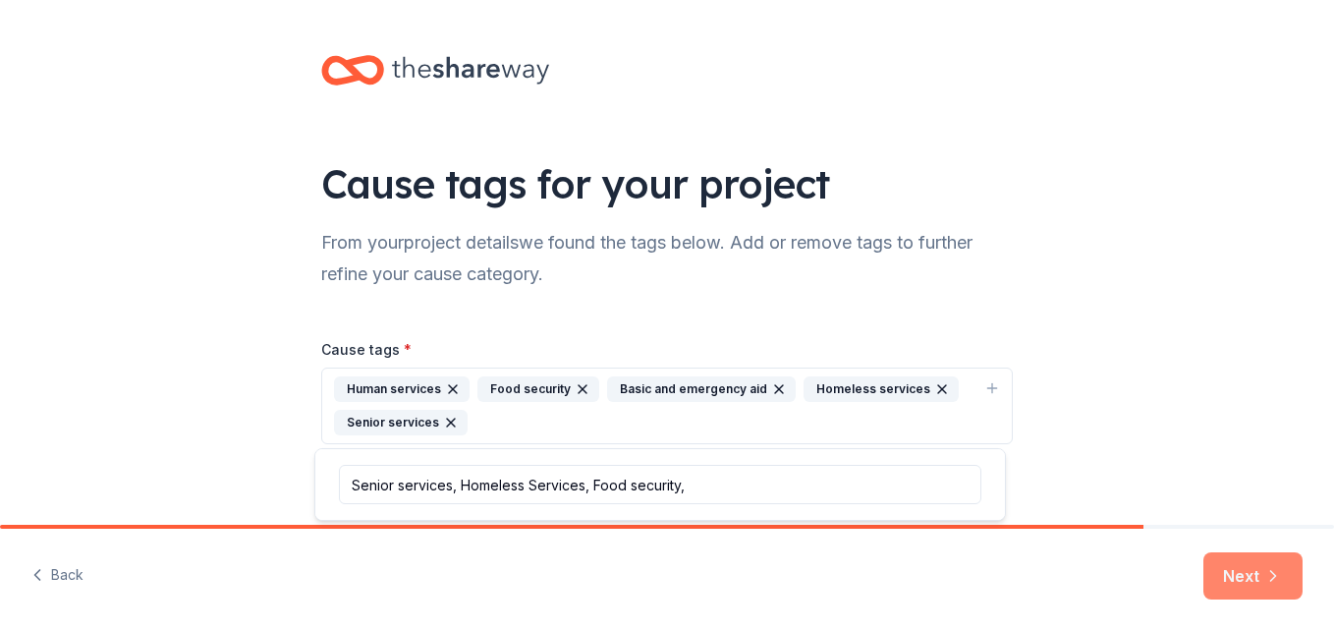
type input "Senior services, Homeless Services, Food security,"
click at [1266, 570] on icon "button" at bounding box center [1274, 576] width 20 height 20
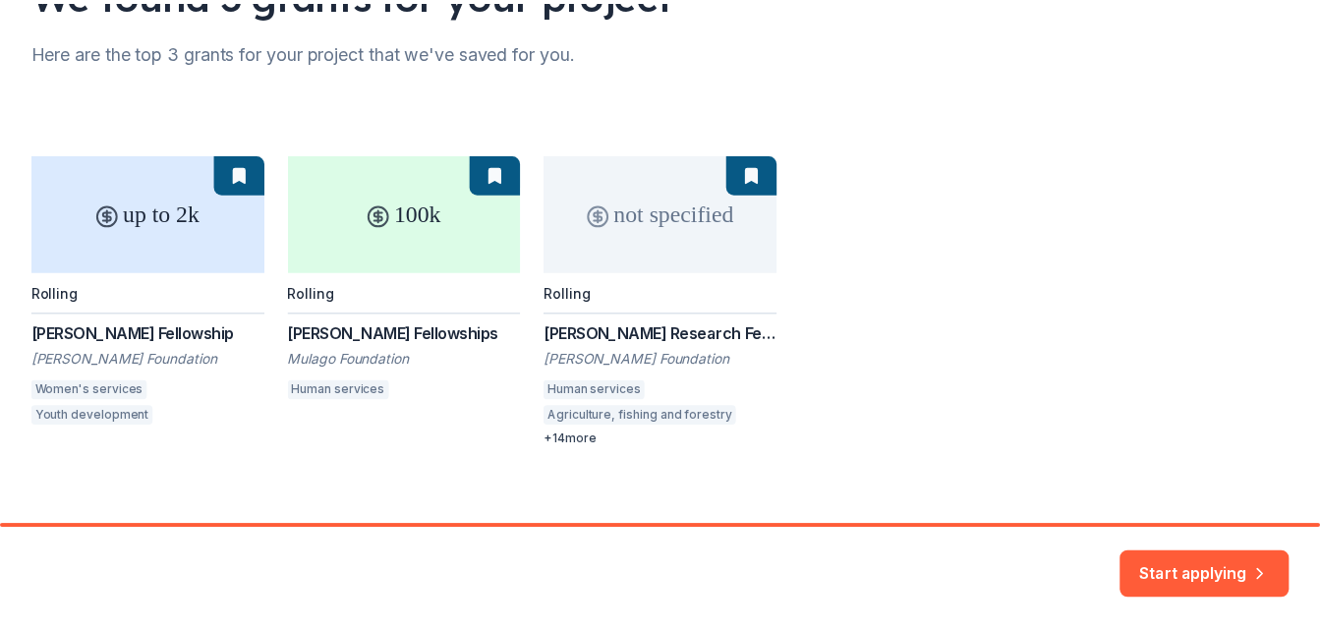
scroll to position [207, 0]
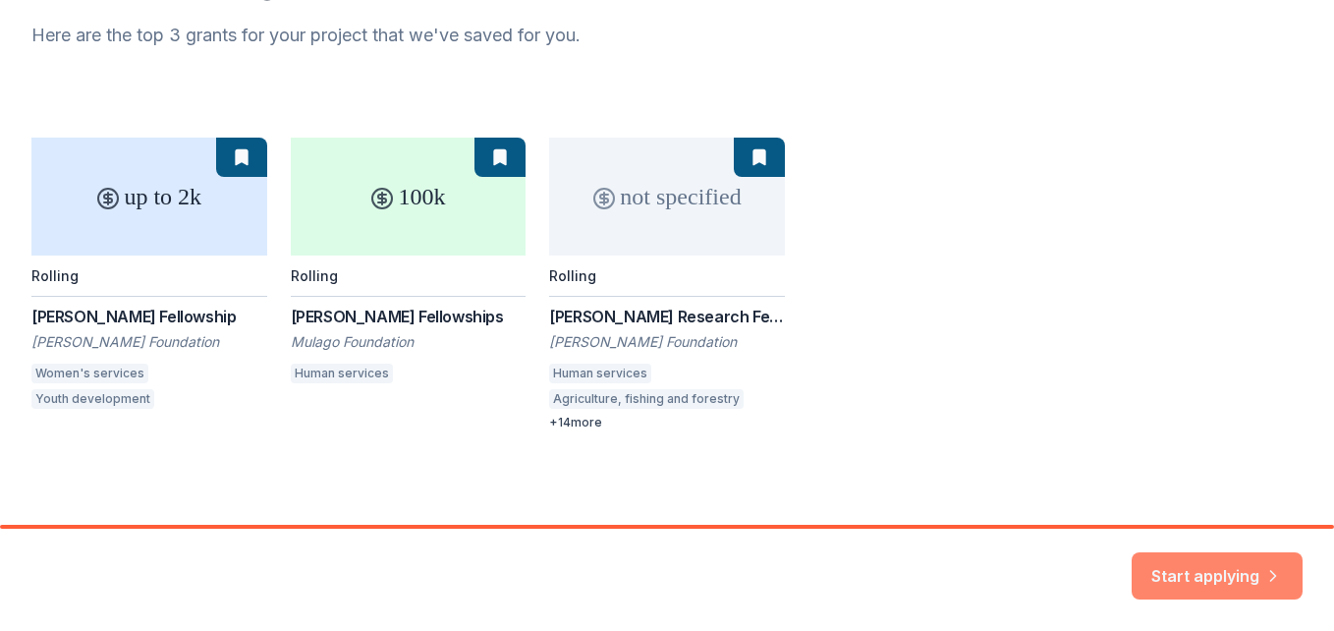
click at [1235, 568] on button "Start applying" at bounding box center [1217, 563] width 171 height 47
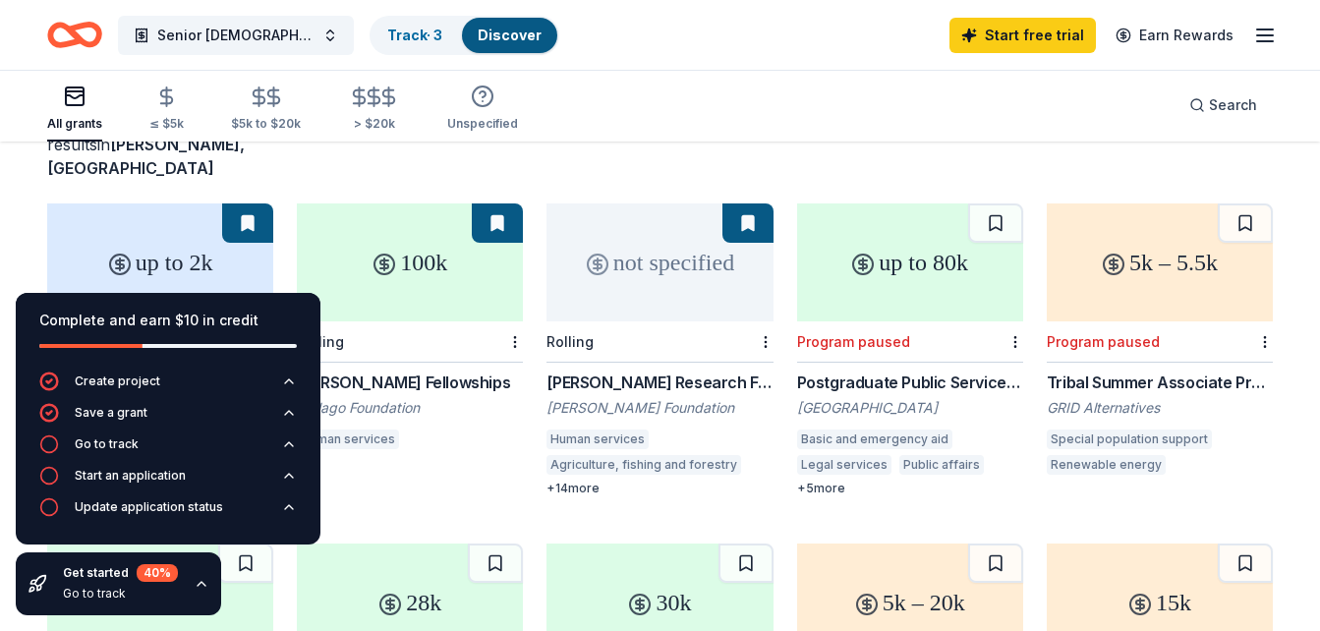
scroll to position [155, 0]
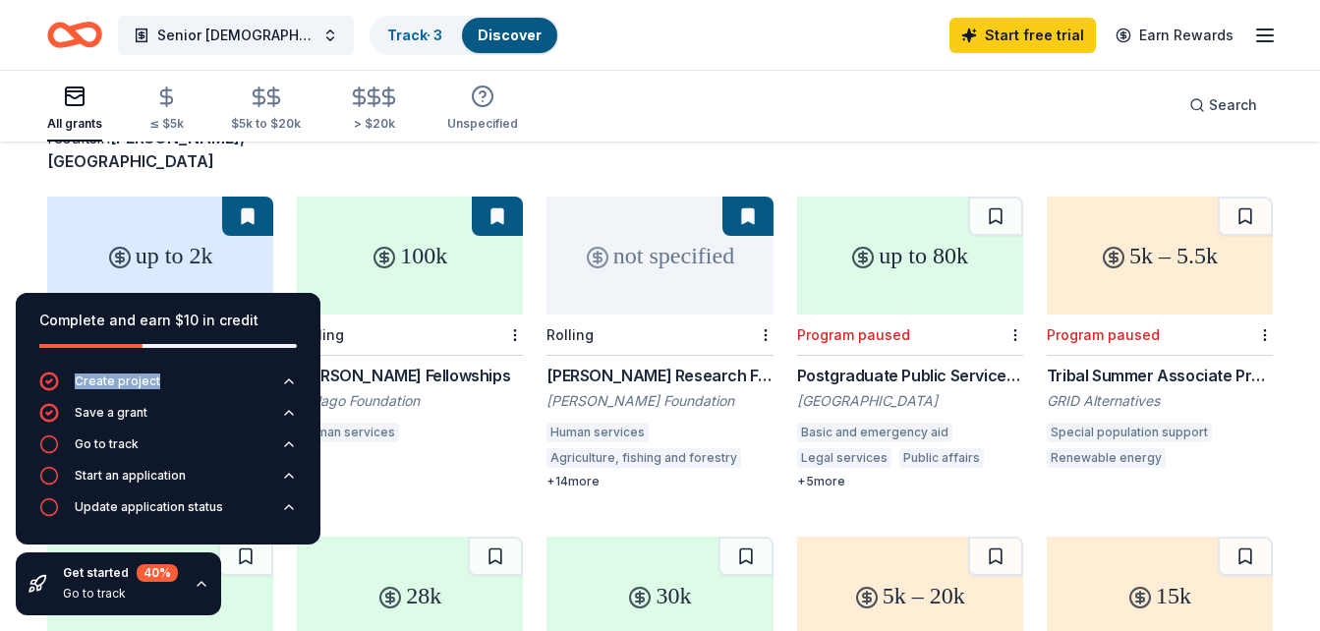
drag, startPoint x: 294, startPoint y: 310, endPoint x: 314, endPoint y: 374, distance: 67.1
click at [314, 374] on div "Complete and earn $10 in credit Create project Save a grant Go to track Start a…" at bounding box center [168, 419] width 305 height 252
